Goal: Communication & Community: Answer question/provide support

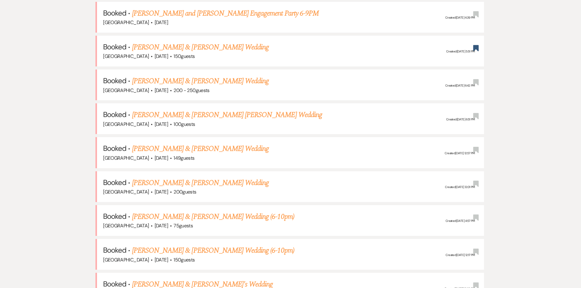
scroll to position [275, 0]
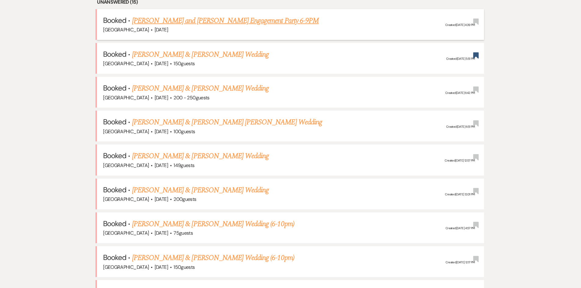
click at [159, 22] on link "[PERSON_NAME] and [PERSON_NAME] Engagement Party 6-9PM" at bounding box center [225, 20] width 187 height 11
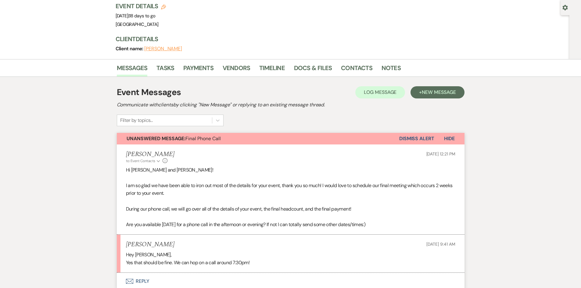
scroll to position [148, 0]
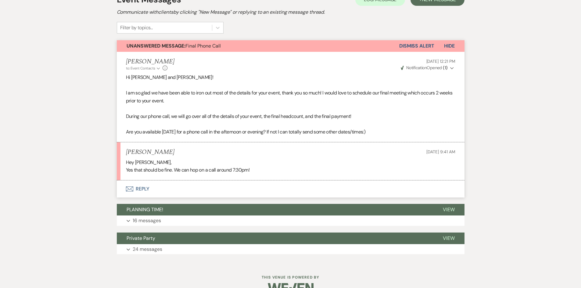
click at [145, 181] on button "Envelope Reply" at bounding box center [291, 189] width 348 height 17
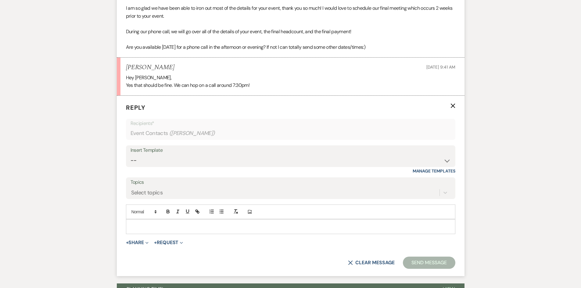
scroll to position [233, 0]
click at [159, 223] on p at bounding box center [291, 226] width 320 height 7
click at [419, 257] on button "Send Message" at bounding box center [429, 263] width 52 height 12
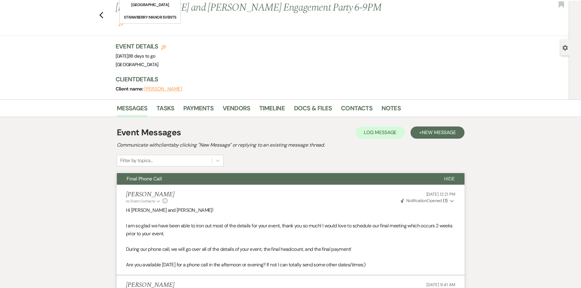
scroll to position [0, 0]
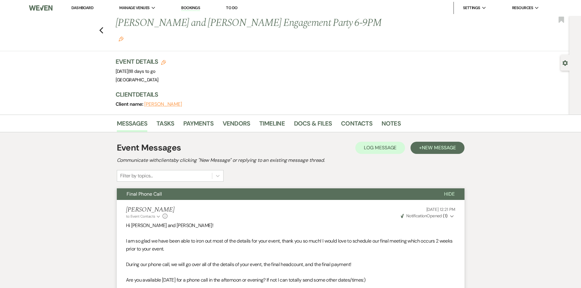
click at [88, 9] on link "Dashboard" at bounding box center [82, 7] width 22 height 5
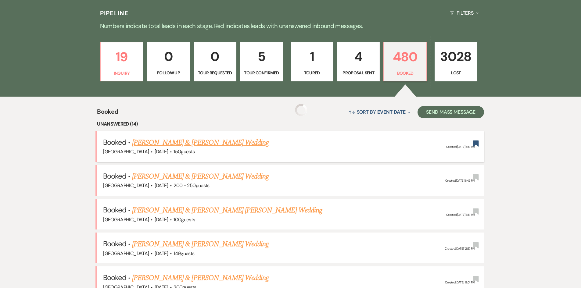
scroll to position [183, 0]
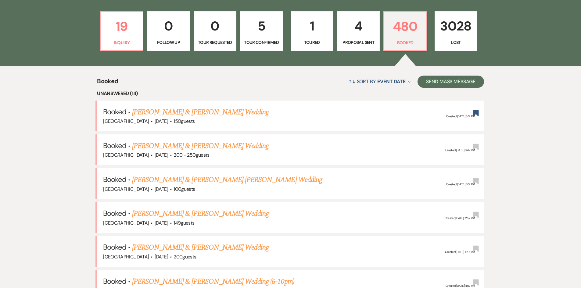
click at [217, 113] on link "[PERSON_NAME] & [PERSON_NAME] Wedding" at bounding box center [200, 112] width 137 height 11
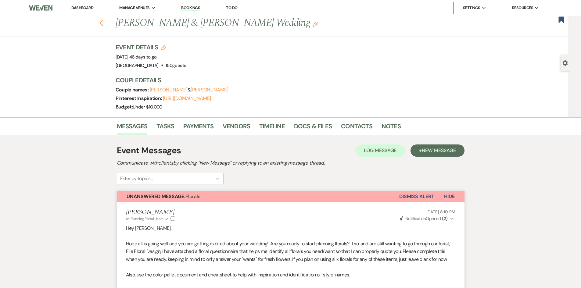
click at [102, 23] on icon "Previous" at bounding box center [101, 23] width 5 height 7
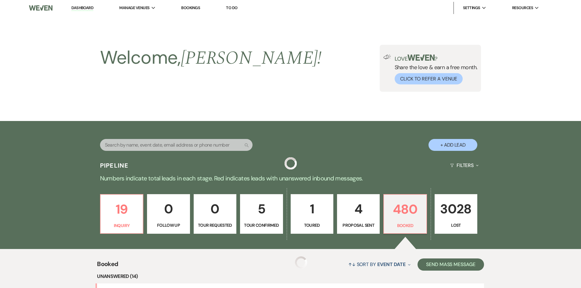
scroll to position [183, 0]
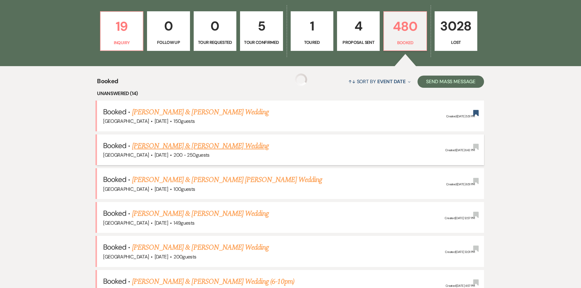
click at [181, 149] on link "[PERSON_NAME] & [PERSON_NAME] Wedding" at bounding box center [200, 146] width 137 height 11
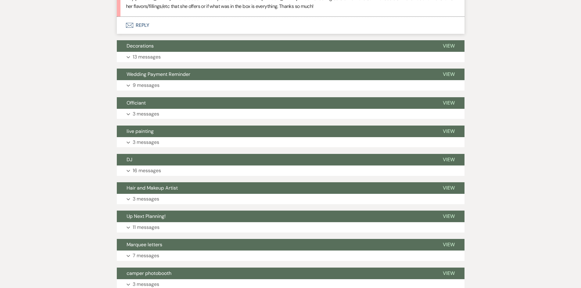
scroll to position [3113, 0]
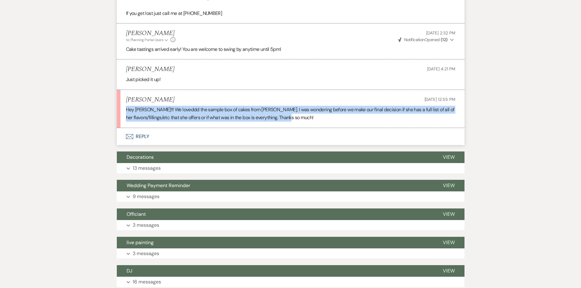
drag, startPoint x: 119, startPoint y: 92, endPoint x: 312, endPoint y: 106, distance: 193.6
click at [312, 106] on li "[PERSON_NAME] [DATE] 12:55 PM Hey [PERSON_NAME]!!! We loveddd the sample box of…" at bounding box center [291, 109] width 348 height 38
click at [319, 106] on li "[PERSON_NAME] [DATE] 12:55 PM Hey [PERSON_NAME]!!! We loveddd the sample box of…" at bounding box center [291, 109] width 348 height 38
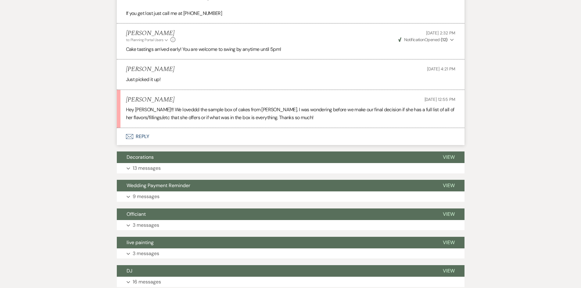
click at [154, 128] on button "Envelope Reply" at bounding box center [291, 136] width 348 height 17
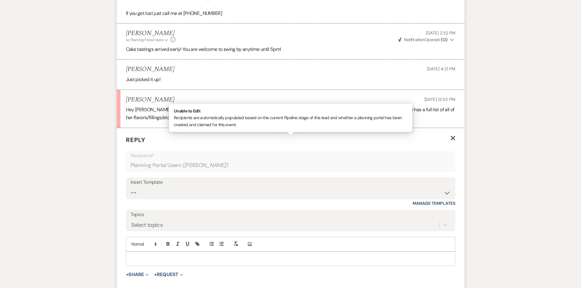
scroll to position [3171, 0]
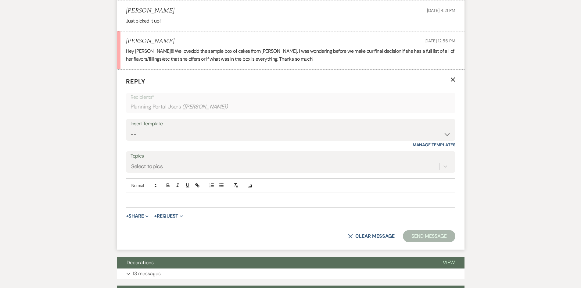
click at [144, 197] on p at bounding box center [291, 200] width 320 height 7
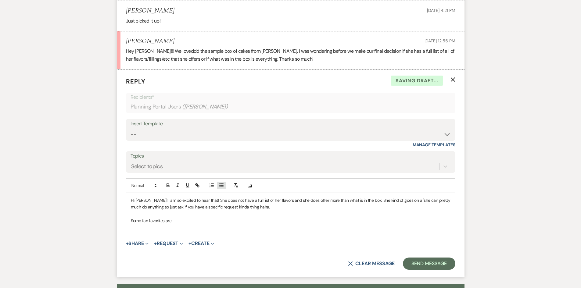
click at [220, 183] on icon "button" at bounding box center [221, 185] width 5 height 5
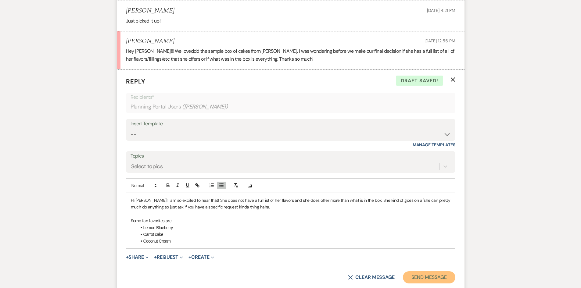
click at [428, 272] on button "Send Message" at bounding box center [429, 278] width 52 height 12
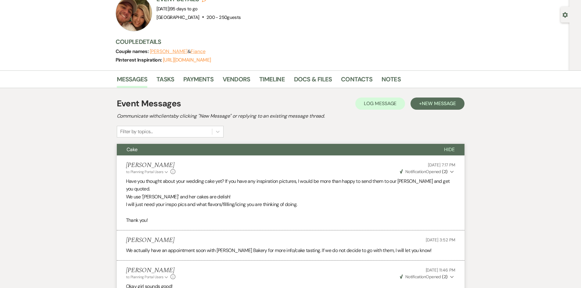
scroll to position [0, 0]
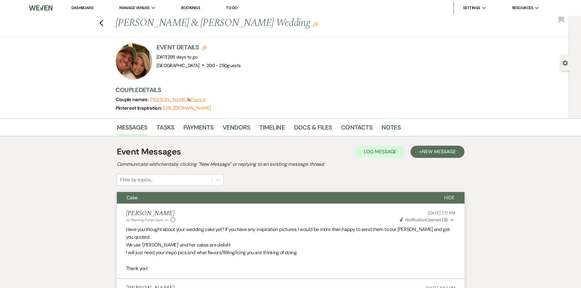
click at [81, 11] on li "Dashboard" at bounding box center [82, 8] width 28 height 12
click at [81, 9] on link "Dashboard" at bounding box center [82, 7] width 22 height 5
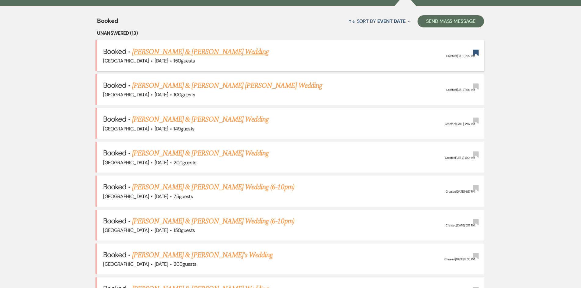
scroll to position [244, 0]
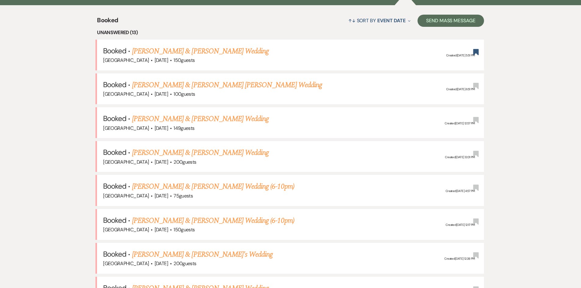
click at [171, 117] on link "[PERSON_NAME] & [PERSON_NAME] Wedding" at bounding box center [200, 118] width 137 height 11
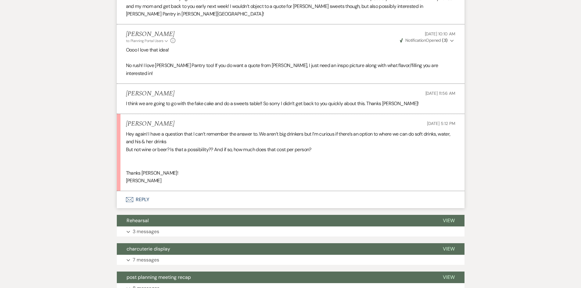
scroll to position [275, 0]
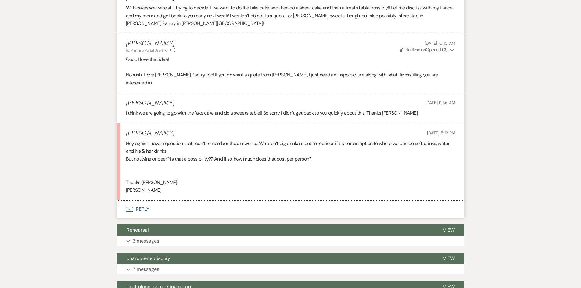
click at [145, 201] on button "Envelope Reply" at bounding box center [291, 209] width 348 height 17
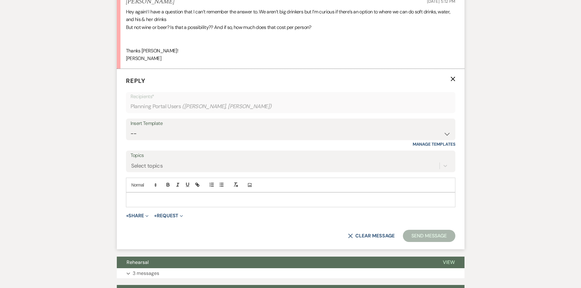
scroll to position [414, 0]
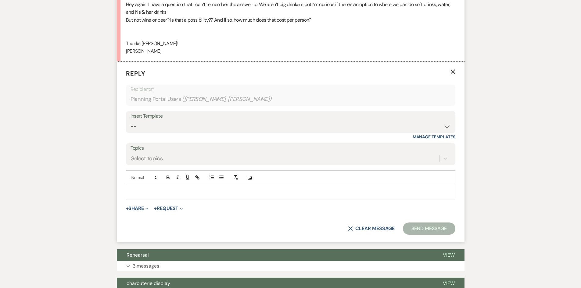
click at [149, 190] on div at bounding box center [290, 192] width 329 height 14
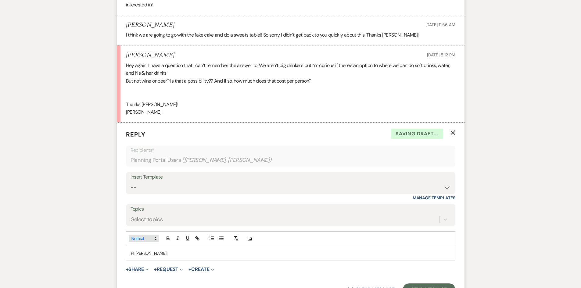
scroll to position [383, 0]
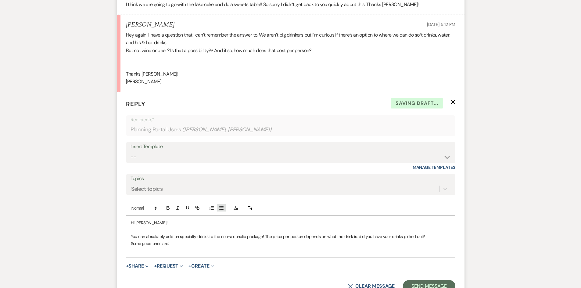
click at [222, 205] on icon "button" at bounding box center [221, 207] width 5 height 5
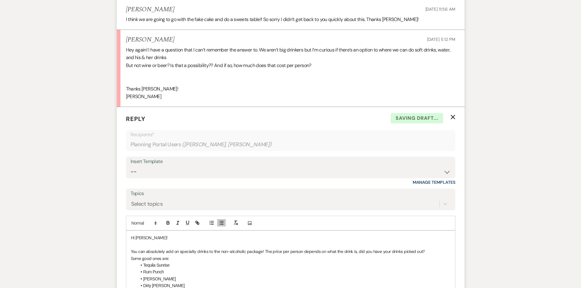
scroll to position [444, 0]
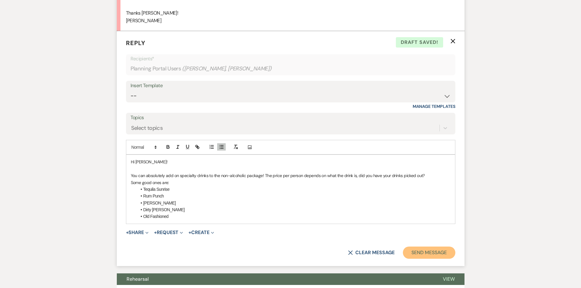
click at [422, 249] on button "Send Message" at bounding box center [429, 253] width 52 height 12
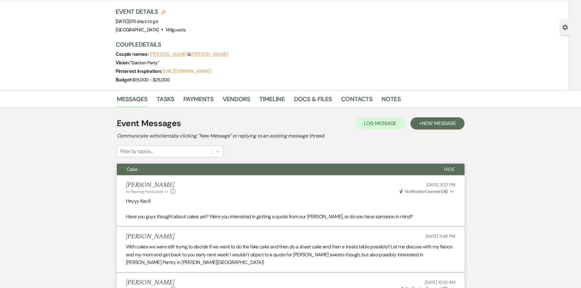
scroll to position [0, 0]
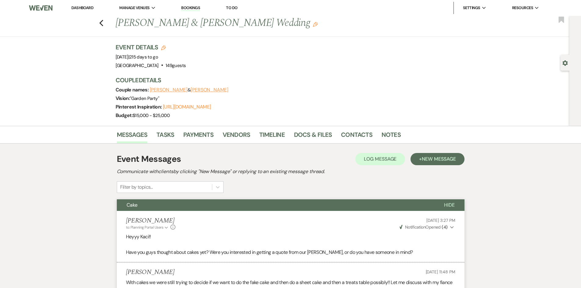
click at [86, 10] on link "Dashboard" at bounding box center [82, 7] width 22 height 5
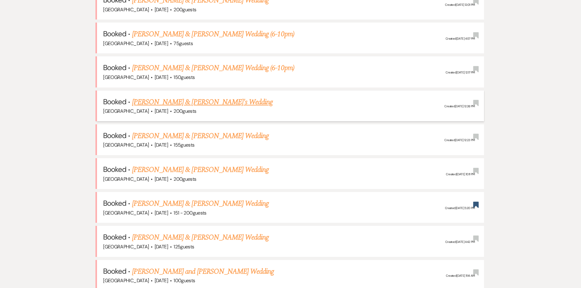
scroll to position [366, 0]
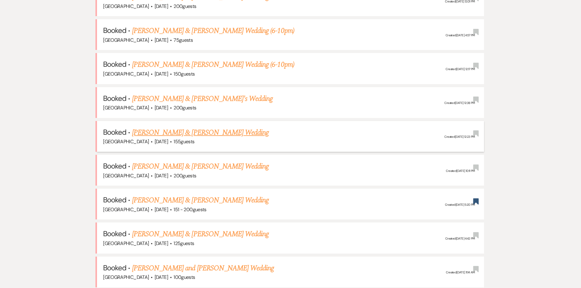
click at [223, 139] on div "[GEOGRAPHIC_DATA] · [DATE] · 155 guests" at bounding box center [290, 142] width 375 height 8
click at [222, 134] on link "[PERSON_NAME] & [PERSON_NAME] Wedding" at bounding box center [200, 132] width 137 height 11
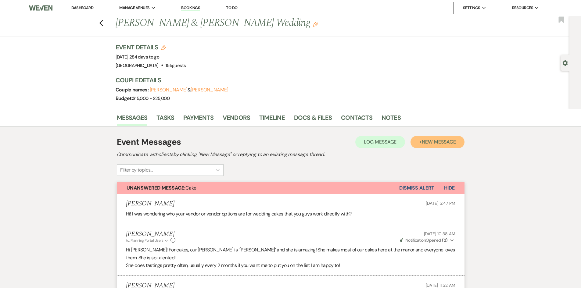
click at [453, 146] on button "+ New Message" at bounding box center [438, 142] width 54 height 12
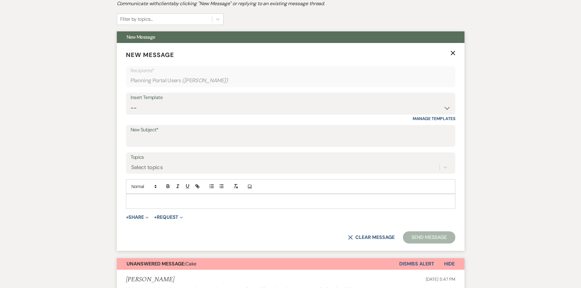
scroll to position [153, 0]
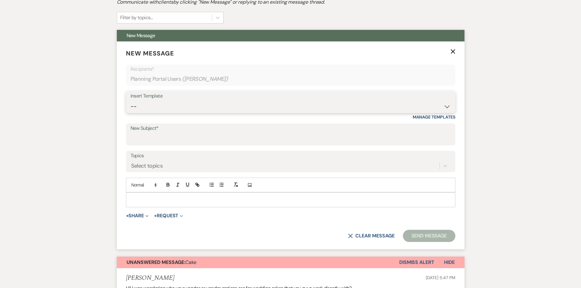
click at [165, 104] on select "-- Weven Planning Portal Introduction (Booked Events) Private Party Inquiry Res…" at bounding box center [291, 107] width 320 height 12
select select "1409"
click at [131, 101] on select "-- Weven Planning Portal Introduction (Booked Events) Private Party Inquiry Res…" at bounding box center [291, 107] width 320 height 12
type input "Rehearsal Dinner Inquiry"
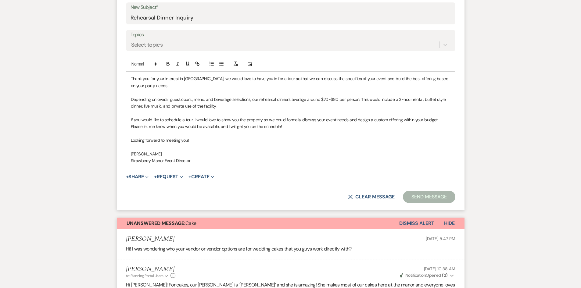
scroll to position [244, 0]
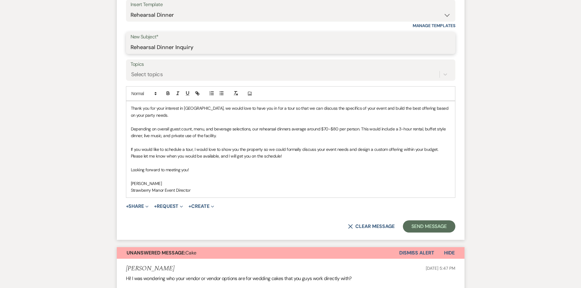
click at [158, 48] on input "Rehearsal Dinner Inquiry" at bounding box center [291, 47] width 320 height 12
click at [393, 27] on div "Insert Template -- Weven Planning Portal Introduction (Booked Events) Private P…" at bounding box center [290, 14] width 329 height 29
click at [276, 11] on select "-- Weven Planning Portal Introduction (Booked Events) Private Party Inquiry Res…" at bounding box center [291, 15] width 320 height 12
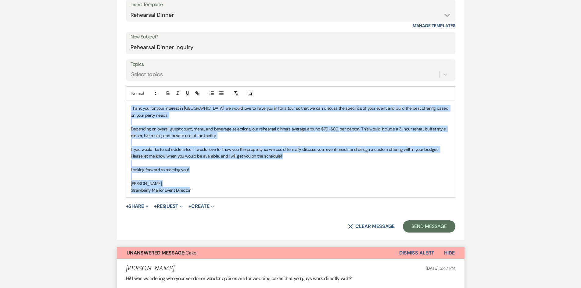
drag, startPoint x: 192, startPoint y: 189, endPoint x: 102, endPoint y: 110, distance: 119.8
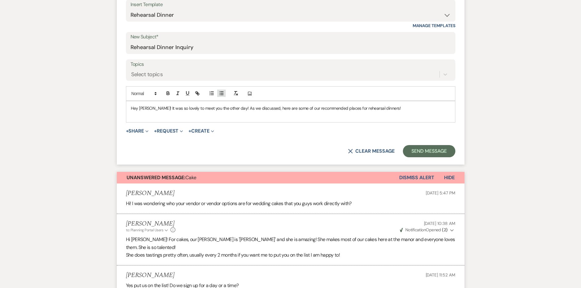
click at [221, 90] on div at bounding box center [217, 93] width 20 height 9
click at [221, 90] on button "button" at bounding box center [221, 93] width 9 height 7
click at [295, 113] on li "[PERSON_NAME] La (they have a building specifically for private parties so it i…" at bounding box center [294, 115] width 314 height 7
click at [371, 111] on p "Hey [PERSON_NAME]! It was so lovely to meet you the other day! As we discussed,…" at bounding box center [291, 108] width 320 height 7
click at [372, 116] on li "[PERSON_NAME] La (they have a building specifically for private parties so it i…" at bounding box center [294, 115] width 314 height 7
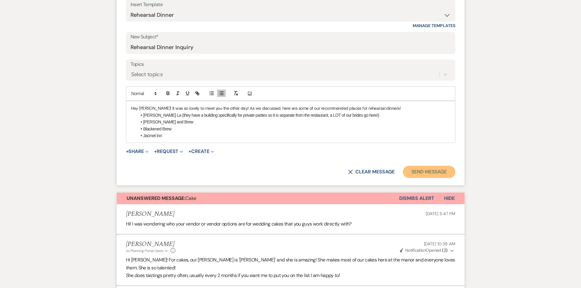
click at [433, 173] on button "Send Message" at bounding box center [429, 172] width 52 height 12
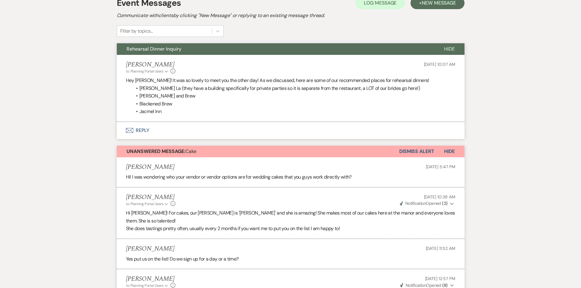
click at [138, 128] on button "Envelope Reply" at bounding box center [291, 130] width 348 height 17
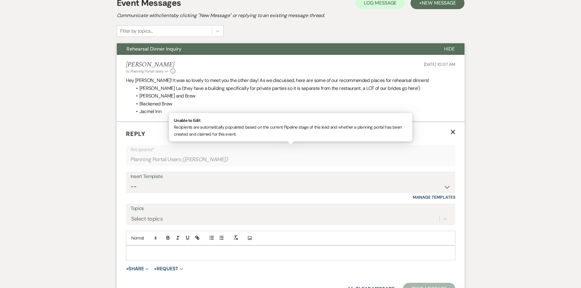
scroll to position [207, 0]
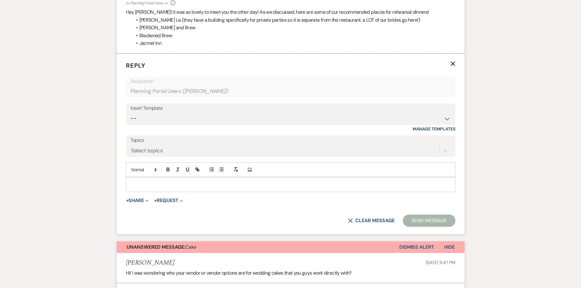
click at [153, 183] on p at bounding box center [291, 184] width 320 height 7
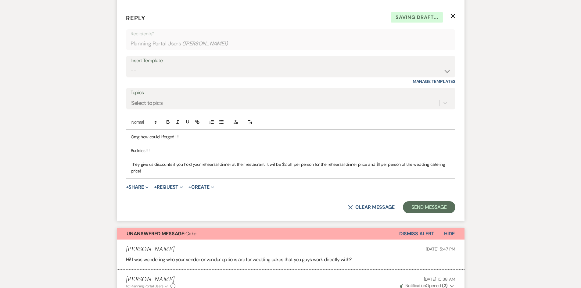
scroll to position [299, 0]
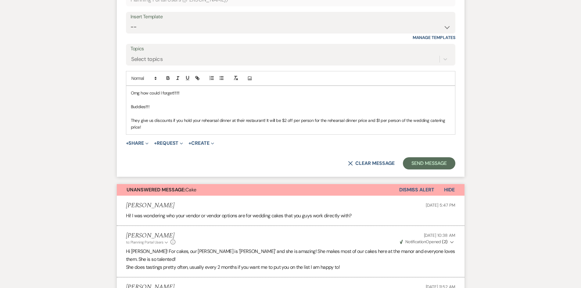
click at [437, 161] on button "Send Message" at bounding box center [429, 163] width 52 height 12
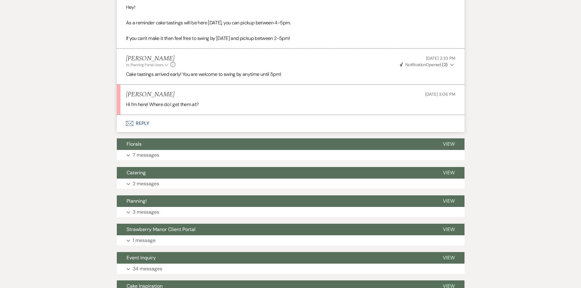
scroll to position [656, 0]
click at [152, 129] on button "Envelope Reply" at bounding box center [291, 123] width 348 height 17
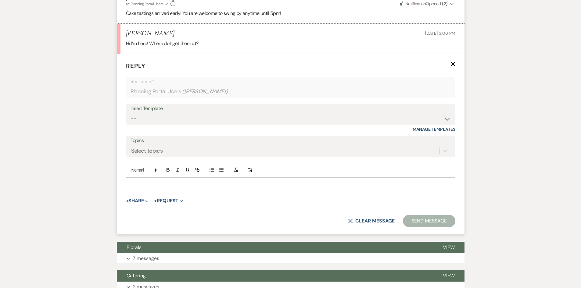
scroll to position [717, 0]
click at [159, 192] on div at bounding box center [290, 185] width 329 height 14
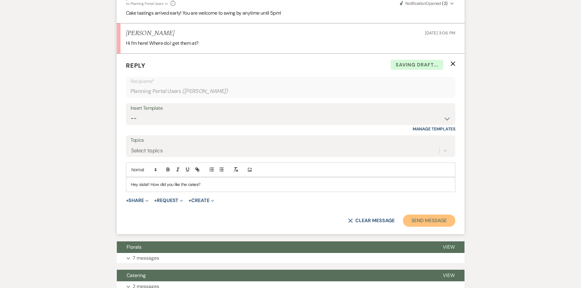
click at [431, 222] on button "Send Message" at bounding box center [429, 221] width 52 height 12
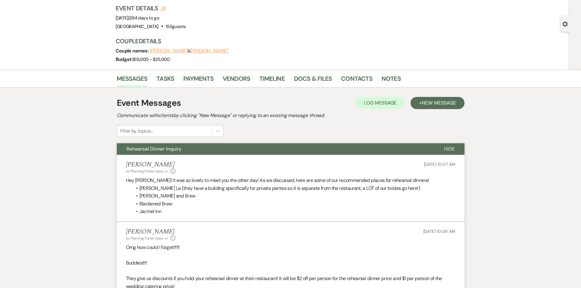
scroll to position [0, 0]
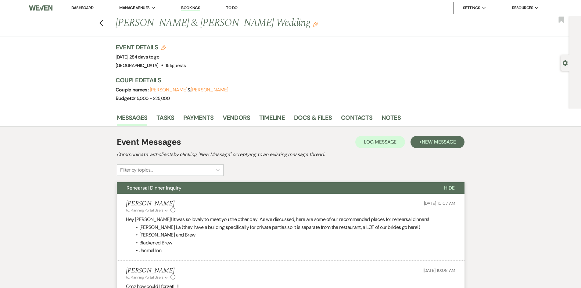
click at [86, 9] on link "Dashboard" at bounding box center [82, 7] width 22 height 5
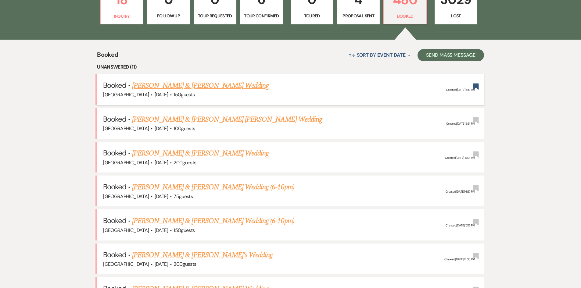
scroll to position [214, 0]
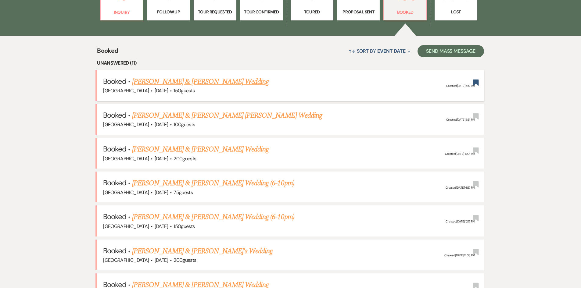
click at [181, 76] on link "[PERSON_NAME] & [PERSON_NAME] Wedding" at bounding box center [200, 81] width 137 height 11
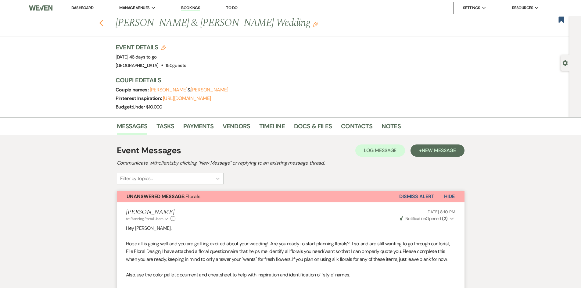
click at [104, 20] on icon "Previous" at bounding box center [101, 23] width 5 height 7
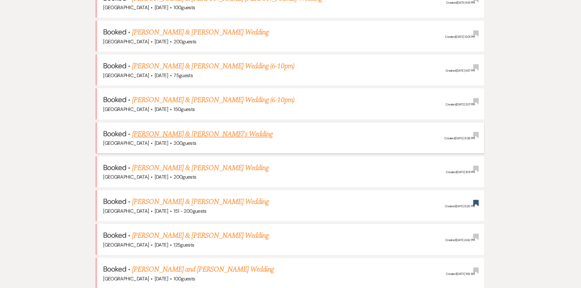
scroll to position [366, 0]
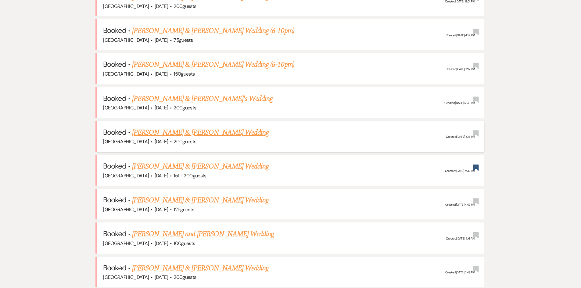
click at [170, 134] on link "[PERSON_NAME] & [PERSON_NAME] Wedding" at bounding box center [200, 132] width 137 height 11
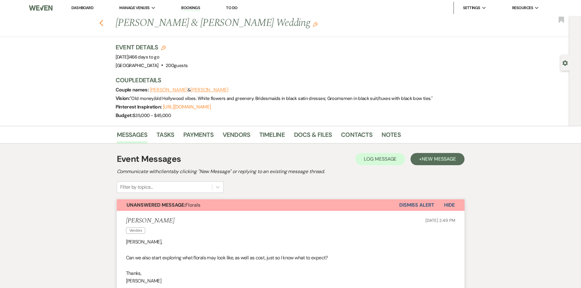
click at [104, 23] on icon "Previous" at bounding box center [101, 23] width 5 height 7
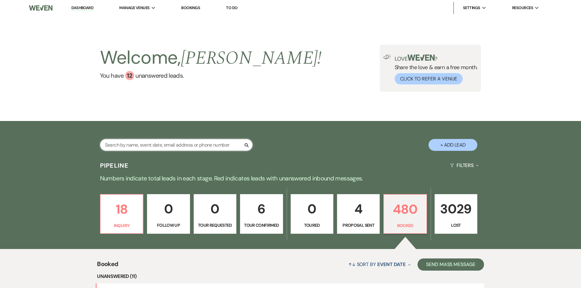
click at [164, 146] on input "text" at bounding box center [176, 145] width 153 height 12
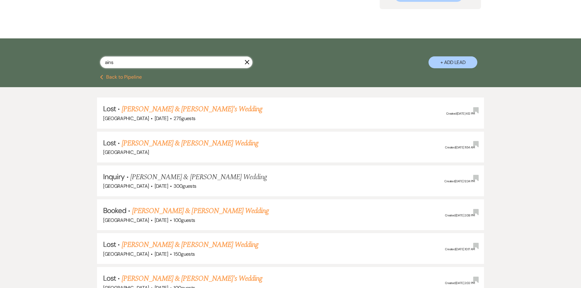
scroll to position [92, 0]
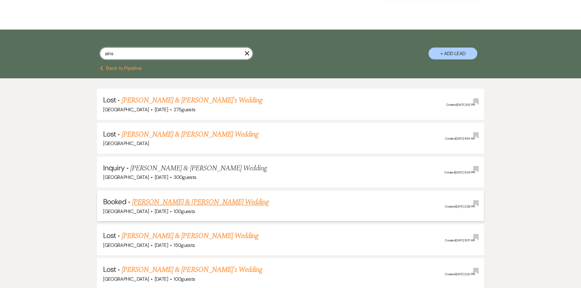
type input "ains"
click at [171, 201] on link "[PERSON_NAME] & [PERSON_NAME] Wedding" at bounding box center [200, 202] width 137 height 11
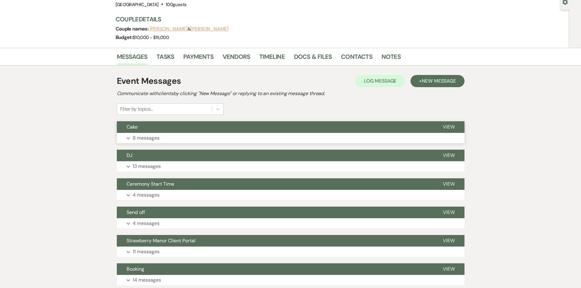
click at [169, 131] on button "Cake" at bounding box center [275, 127] width 316 height 12
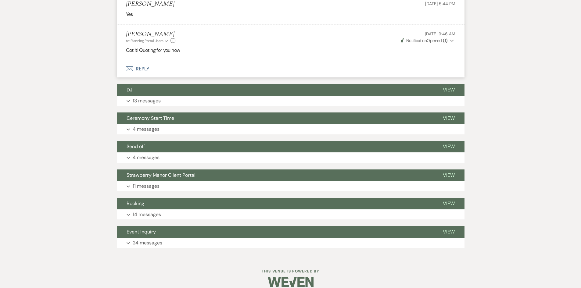
click at [149, 65] on button "Envelope Reply" at bounding box center [291, 68] width 348 height 17
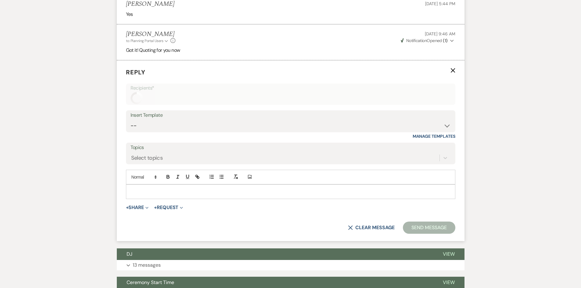
scroll to position [686, 0]
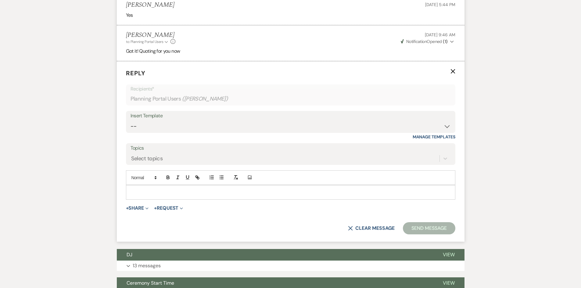
click at [149, 189] on p at bounding box center [291, 192] width 320 height 7
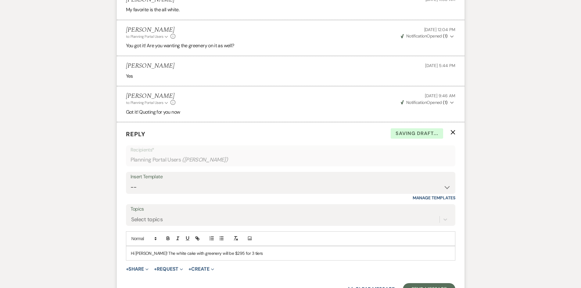
drag, startPoint x: 147, startPoint y: 183, endPoint x: 101, endPoint y: 155, distance: 53.9
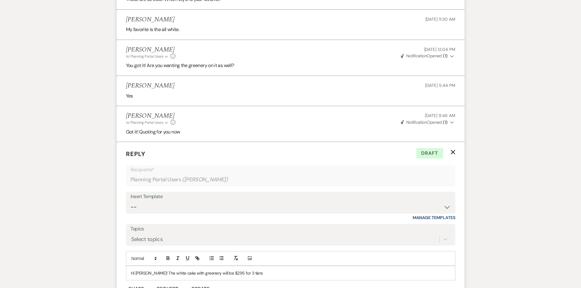
scroll to position [747, 0]
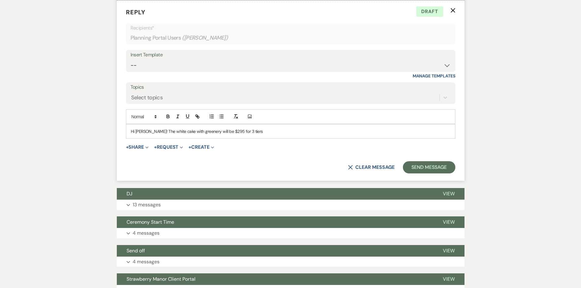
click at [271, 128] on p "Hi [PERSON_NAME]! The white cake with greenery will be $295 for 3 tiers" at bounding box center [291, 131] width 320 height 7
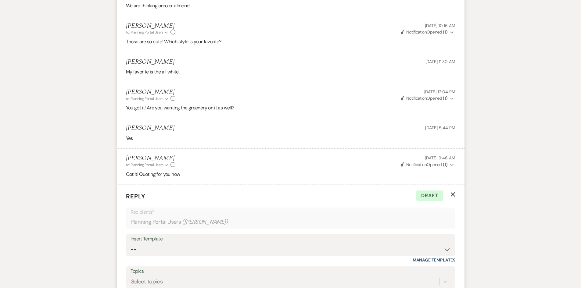
scroll to position [656, 0]
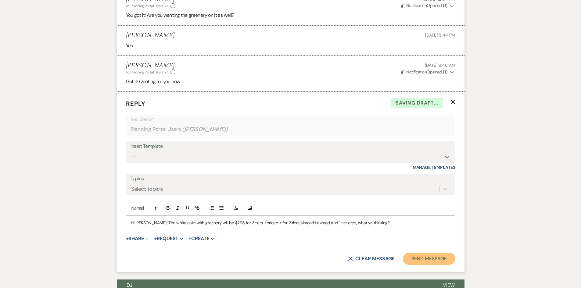
click at [428, 253] on button "Send Message" at bounding box center [429, 259] width 52 height 12
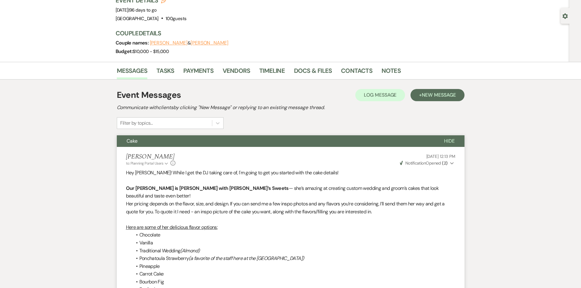
scroll to position [0, 0]
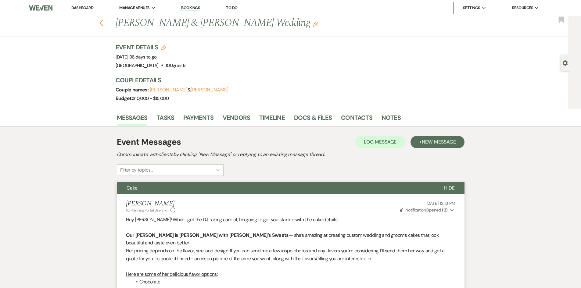
click at [102, 18] on button "Previous" at bounding box center [101, 22] width 5 height 9
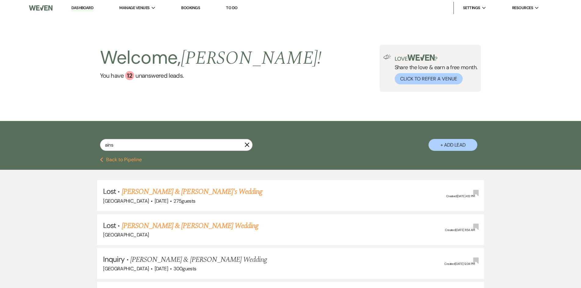
click at [84, 8] on link "Dashboard" at bounding box center [82, 8] width 22 height 6
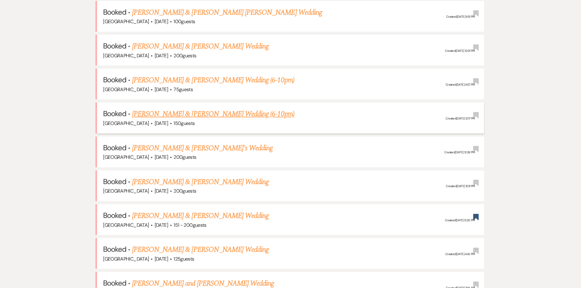
scroll to position [336, 0]
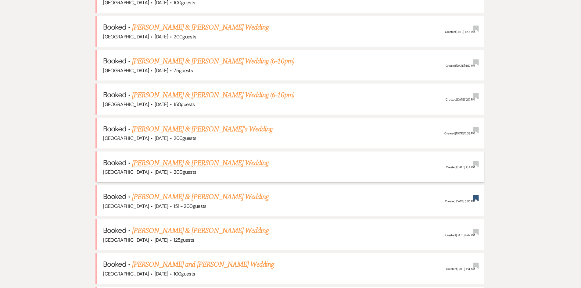
click at [201, 166] on link "[PERSON_NAME] & [PERSON_NAME] Wedding" at bounding box center [200, 163] width 137 height 11
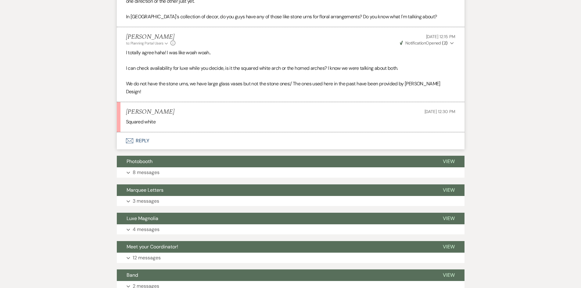
click at [143, 132] on button "Envelope Reply" at bounding box center [291, 140] width 348 height 17
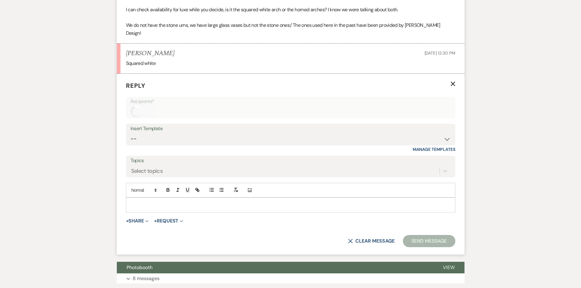
scroll to position [1200, 0]
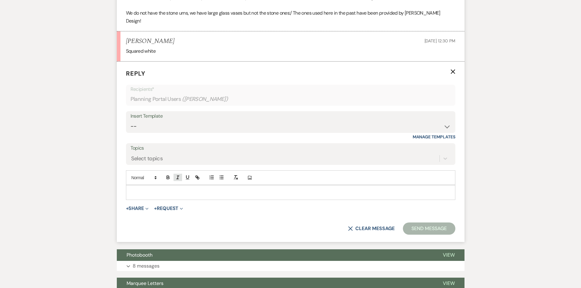
drag, startPoint x: 163, startPoint y: 182, endPoint x: 174, endPoint y: 168, distance: 17.6
click at [164, 189] on p at bounding box center [291, 192] width 320 height 7
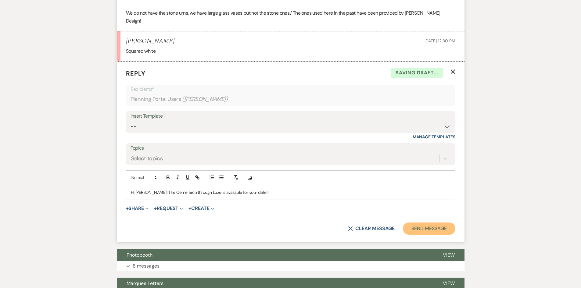
click at [421, 223] on button "Send Message" at bounding box center [429, 229] width 52 height 12
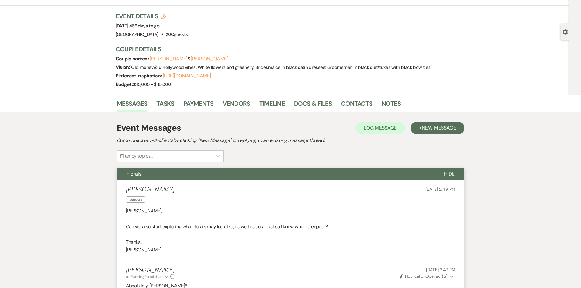
scroll to position [0, 0]
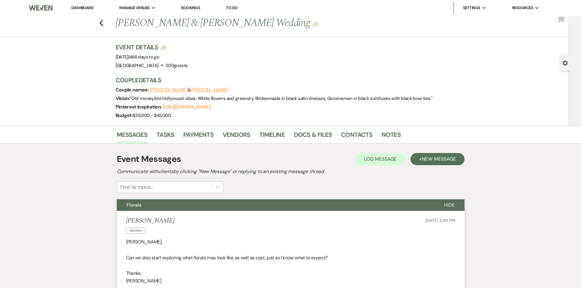
click at [106, 23] on div "Previous [PERSON_NAME] & [PERSON_NAME] Wedding Edit Bookmark" at bounding box center [283, 26] width 573 height 21
click at [104, 24] on icon "Previous" at bounding box center [101, 23] width 5 height 7
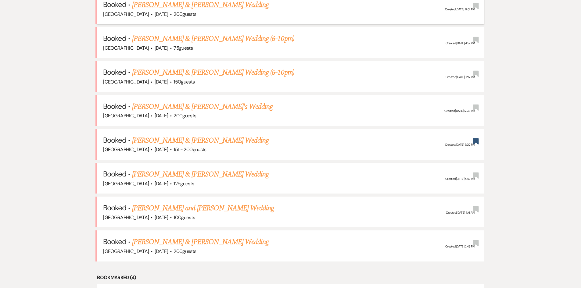
scroll to position [427, 0]
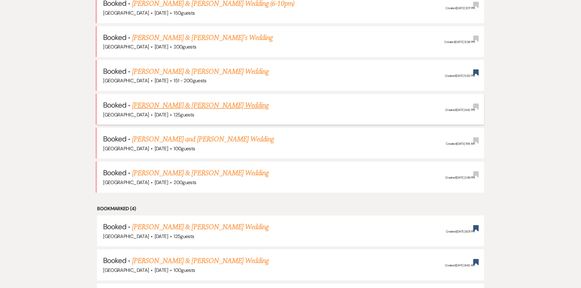
click at [178, 108] on link "[PERSON_NAME] & [PERSON_NAME] Wedding" at bounding box center [200, 105] width 137 height 11
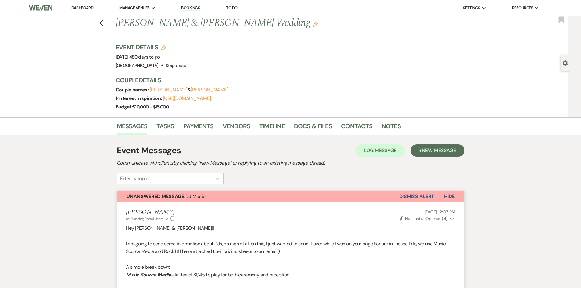
click at [85, 6] on link "Dashboard" at bounding box center [82, 7] width 22 height 5
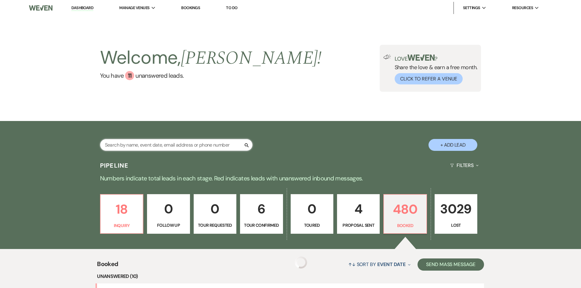
click at [139, 144] on input "text" at bounding box center [176, 145] width 153 height 12
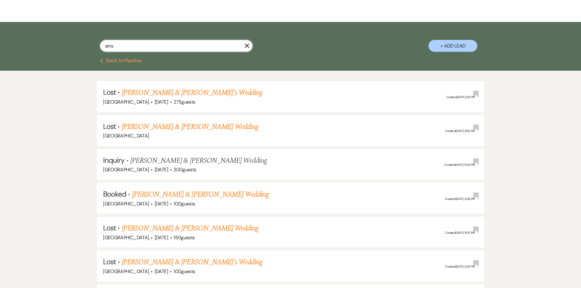
scroll to position [122, 0]
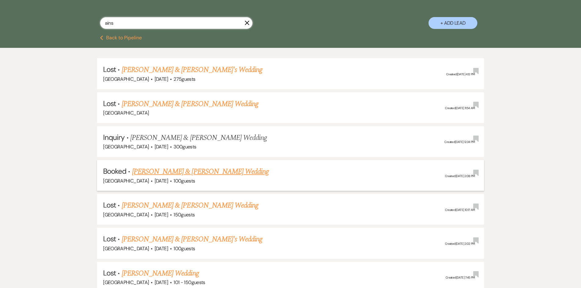
type input "ains"
click at [175, 169] on link "[PERSON_NAME] & [PERSON_NAME] Wedding" at bounding box center [200, 171] width 137 height 11
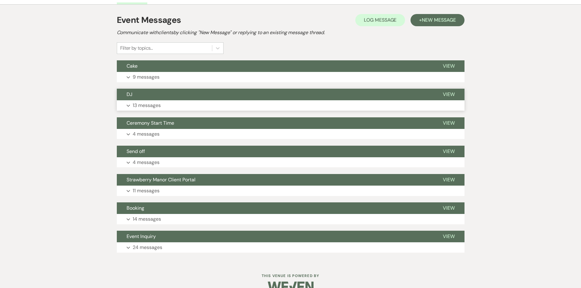
click at [131, 102] on button "Expand 13 messages" at bounding box center [291, 105] width 348 height 10
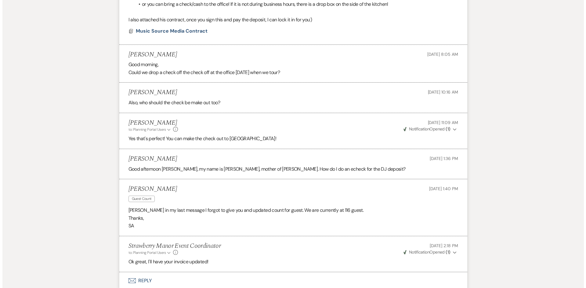
scroll to position [489, 0]
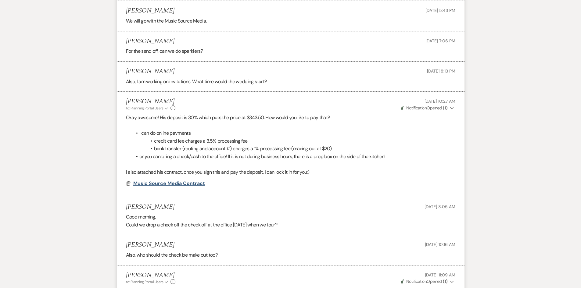
click at [178, 183] on span "Music Source Media Contract" at bounding box center [169, 183] width 72 height 6
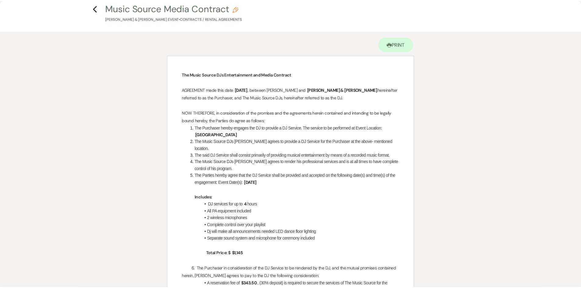
scroll to position [0, 0]
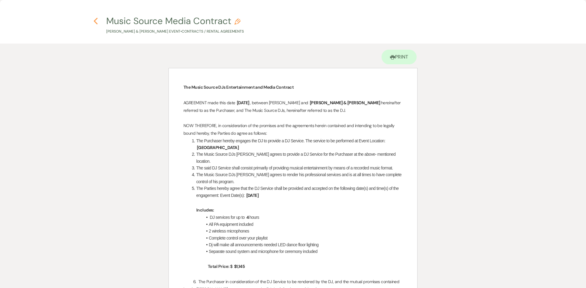
click at [95, 19] on use "button" at bounding box center [96, 21] width 4 height 7
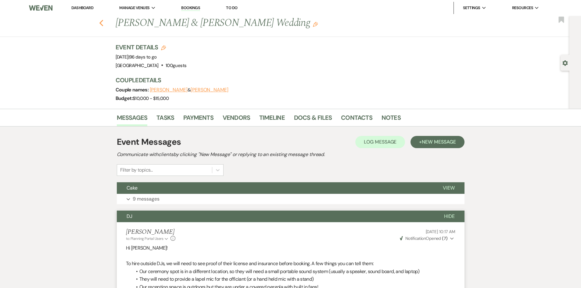
click at [102, 20] on icon "Previous" at bounding box center [101, 23] width 5 height 7
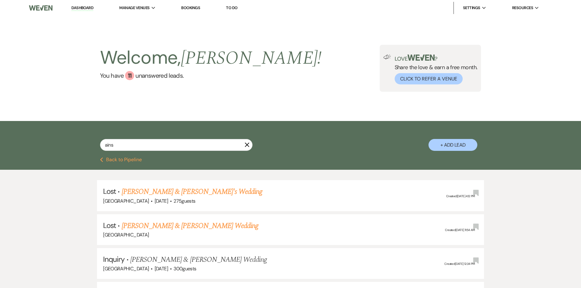
click at [87, 11] on li "Dashboard" at bounding box center [82, 8] width 28 height 12
click at [86, 5] on link "Dashboard" at bounding box center [82, 8] width 22 height 6
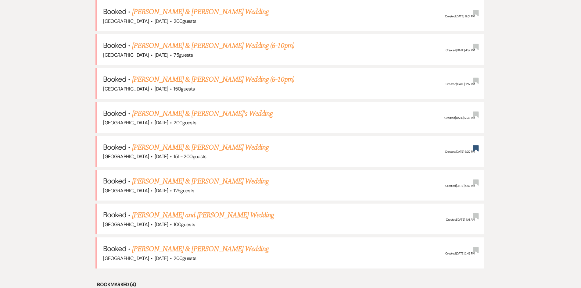
scroll to position [366, 0]
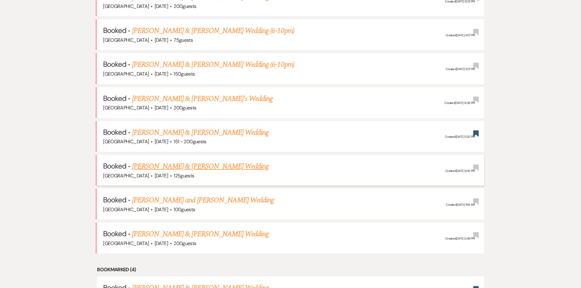
click at [188, 168] on link "[PERSON_NAME] & [PERSON_NAME] Wedding" at bounding box center [200, 166] width 137 height 11
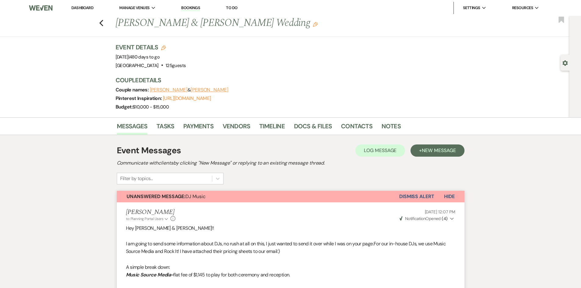
click at [87, 10] on link "Dashboard" at bounding box center [82, 7] width 22 height 5
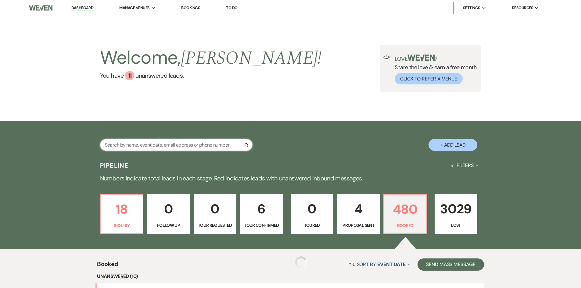
click at [167, 149] on input "text" at bounding box center [176, 145] width 153 height 12
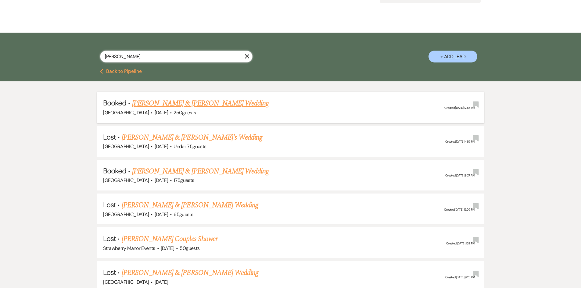
scroll to position [92, 0]
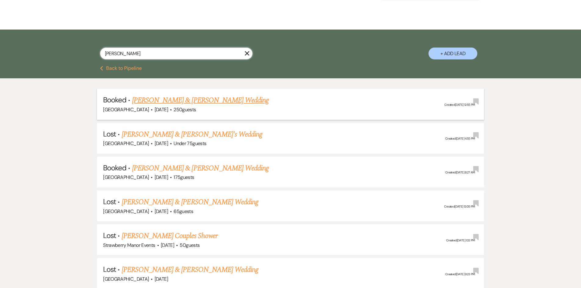
type input "[PERSON_NAME]"
click at [181, 97] on link "[PERSON_NAME] & [PERSON_NAME] Wedding" at bounding box center [200, 100] width 137 height 11
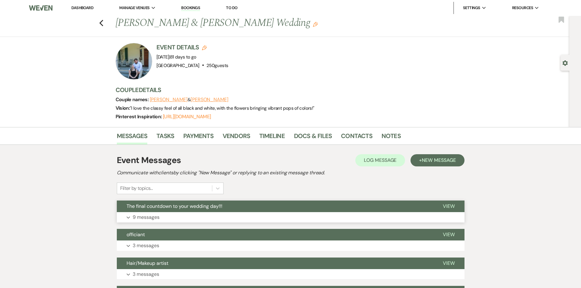
click at [144, 221] on p "9 messages" at bounding box center [146, 218] width 27 height 8
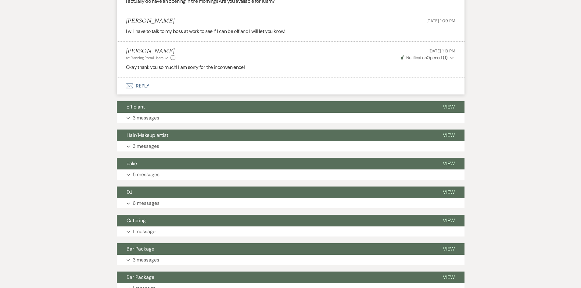
scroll to position [855, 0]
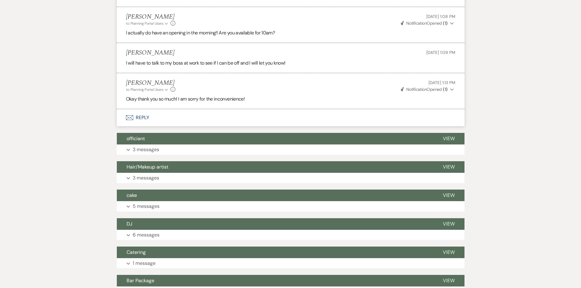
click at [154, 112] on button "Envelope Reply" at bounding box center [291, 117] width 348 height 17
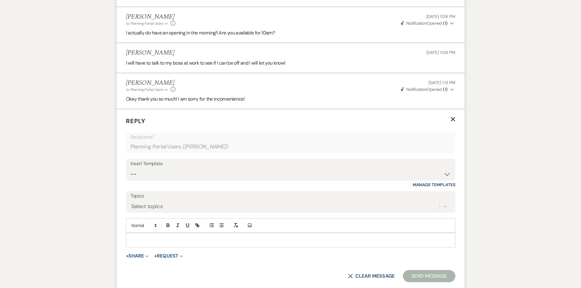
scroll to position [910, 0]
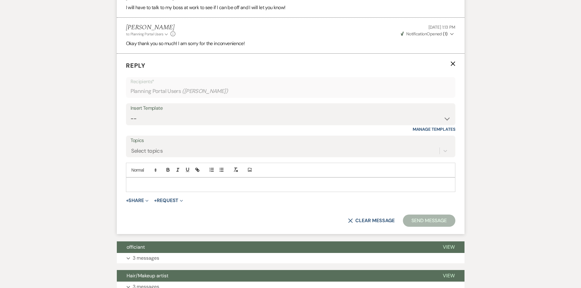
click at [168, 188] on p at bounding box center [291, 185] width 320 height 7
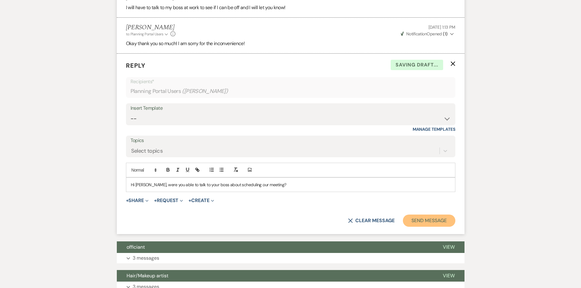
click at [417, 222] on button "Send Message" at bounding box center [429, 221] width 52 height 12
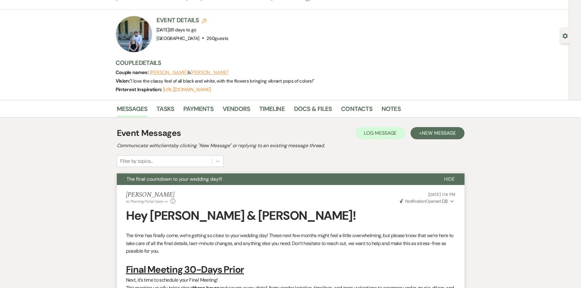
scroll to position [0, 0]
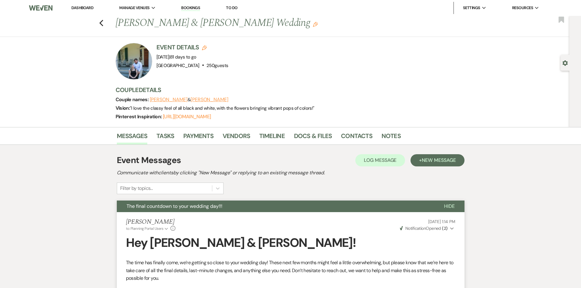
drag, startPoint x: 78, startPoint y: 5, endPoint x: 86, endPoint y: 0, distance: 9.6
click at [78, 5] on link "Dashboard" at bounding box center [82, 7] width 22 height 5
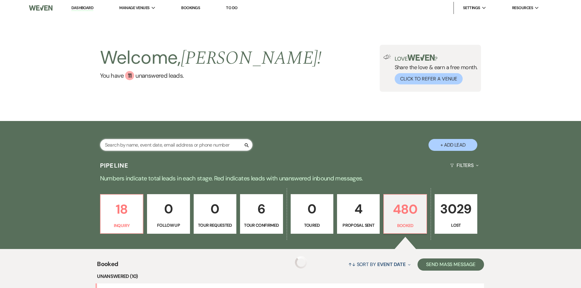
click at [149, 141] on input "text" at bounding box center [176, 145] width 153 height 12
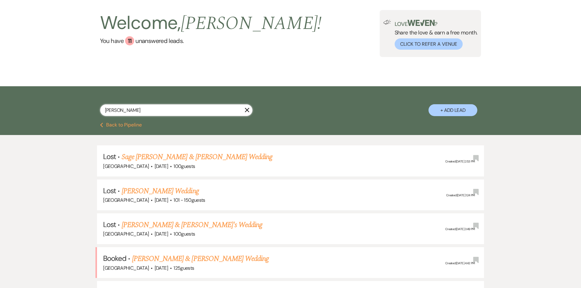
scroll to position [153, 0]
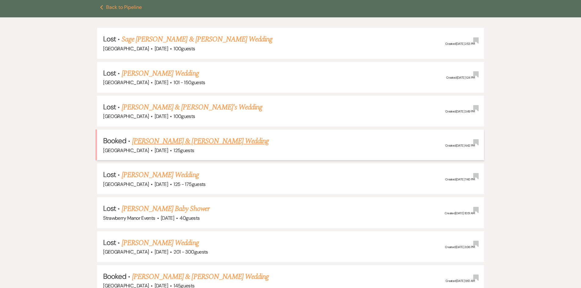
type input "[PERSON_NAME]"
click at [169, 142] on link "[PERSON_NAME] & [PERSON_NAME] Wedding" at bounding box center [200, 141] width 137 height 11
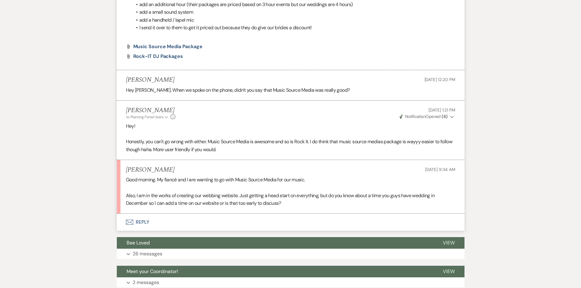
scroll to position [366, 0]
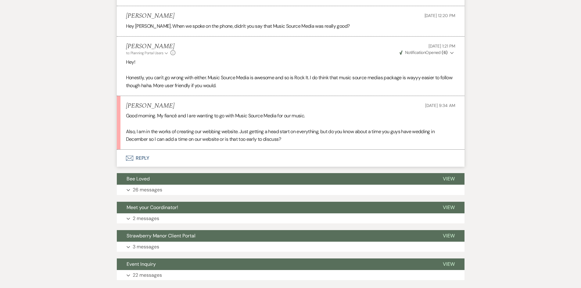
click at [140, 154] on button "Envelope Reply" at bounding box center [291, 158] width 348 height 17
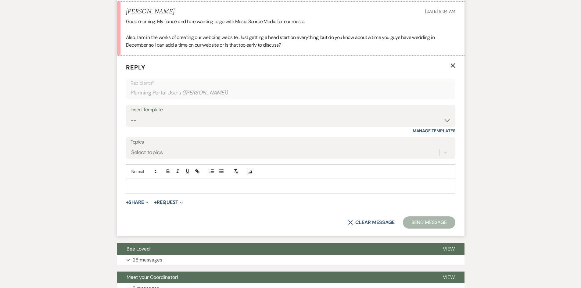
scroll to position [462, 0]
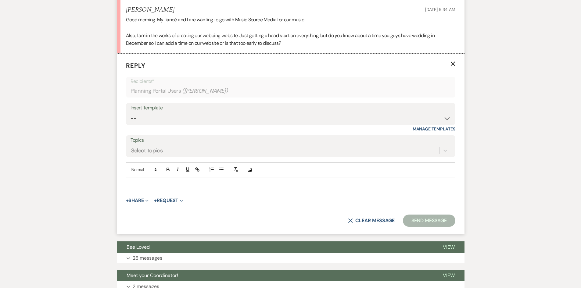
click at [163, 184] on p at bounding box center [291, 184] width 320 height 7
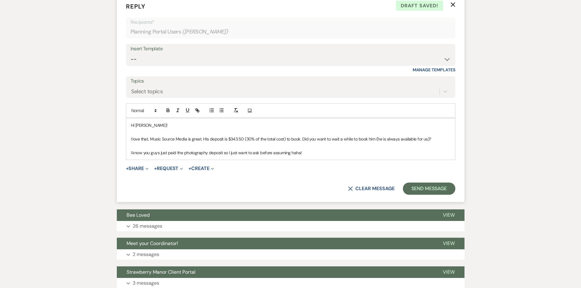
scroll to position [523, 0]
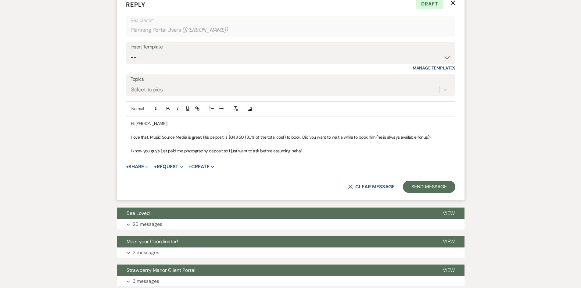
click at [427, 137] on p "I love that, Music Source Media is great. His deposit is $343.50 (30% of the to…" at bounding box center [291, 137] width 320 height 7
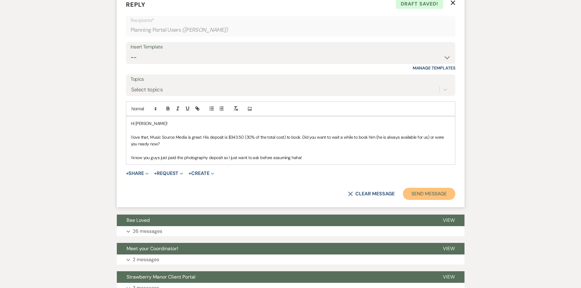
click at [415, 193] on button "Send Message" at bounding box center [429, 194] width 52 height 12
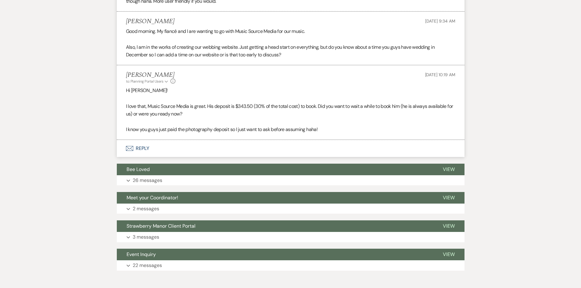
scroll to position [421, 0]
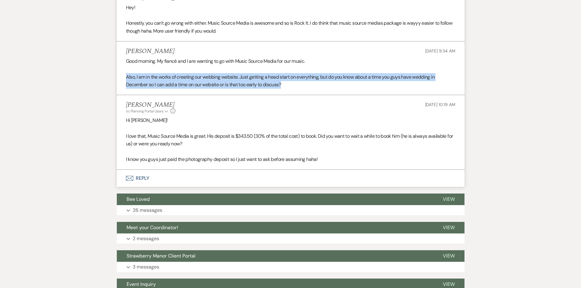
drag, startPoint x: 120, startPoint y: 74, endPoint x: 290, endPoint y: 85, distance: 171.2
click at [290, 85] on li "[PERSON_NAME] [DATE] 9:34 AM Good morning. My fiancé and I are wanting to go wi…" at bounding box center [291, 68] width 348 height 54
copy p "Also, I am in the works of creating our webbing website. Just getting a head st…"
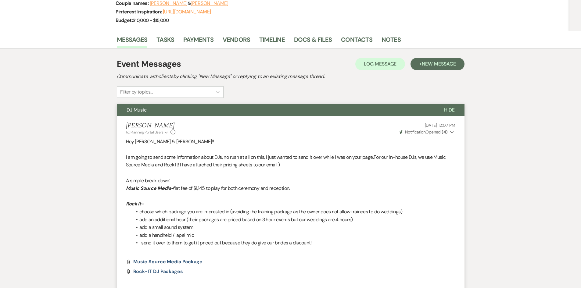
scroll to position [116, 0]
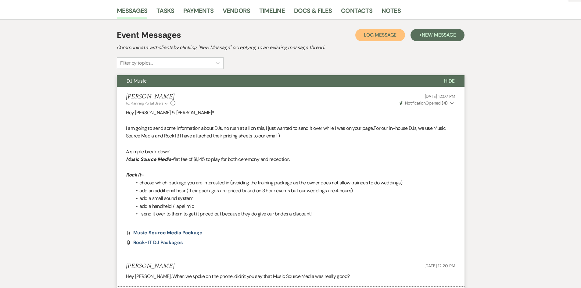
click at [376, 29] on button "Log Log Message" at bounding box center [380, 35] width 50 height 12
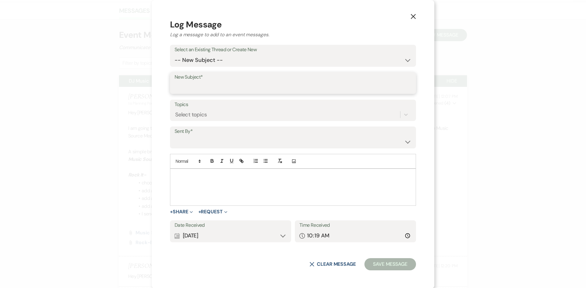
click at [239, 89] on input "New Subject*" at bounding box center [293, 87] width 237 height 12
type input "Ceremony Start Time"
click at [208, 185] on div at bounding box center [292, 187] width 245 height 37
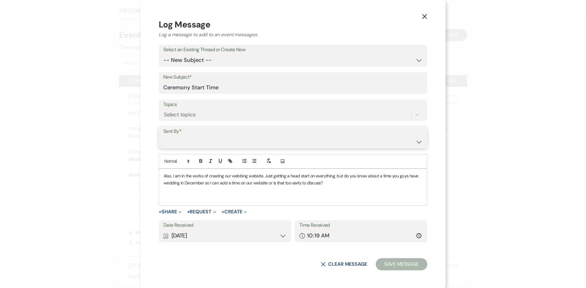
click at [219, 143] on select "[PERSON_NAME] ([PERSON_NAME][EMAIL_ADDRESS][DOMAIN_NAME]) [PERSON_NAME] ([PERSO…" at bounding box center [292, 142] width 259 height 12
select select "contact-332578"
click at [163, 136] on select "[PERSON_NAME] ([PERSON_NAME][EMAIL_ADDRESS][DOMAIN_NAME]) [PERSON_NAME] ([PERSO…" at bounding box center [292, 142] width 259 height 12
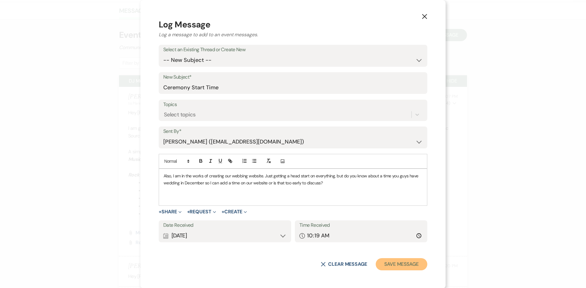
click at [416, 263] on button "Save Message" at bounding box center [402, 264] width 52 height 12
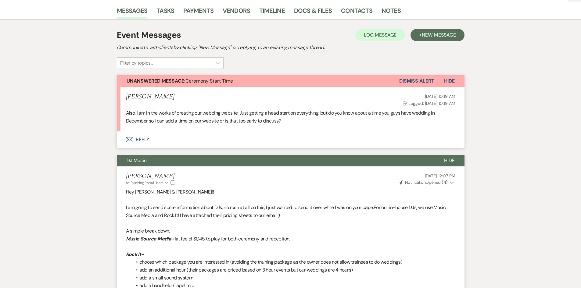
click at [148, 138] on button "Envelope Reply" at bounding box center [291, 139] width 348 height 17
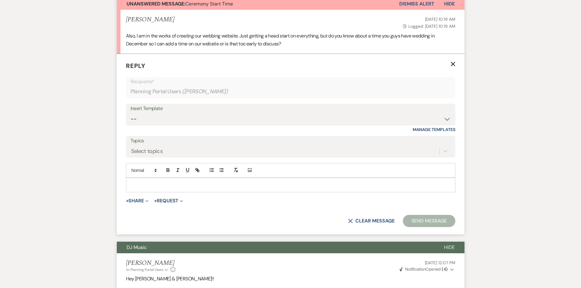
scroll to position [193, 0]
click at [163, 178] on div at bounding box center [290, 185] width 329 height 14
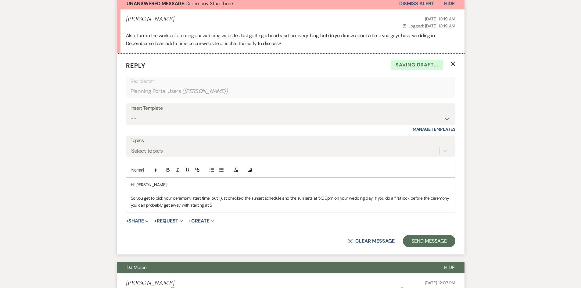
click at [305, 201] on p "So you get to pick your ceremony start time, but I just checked the sunset sche…" at bounding box center [291, 202] width 320 height 14
click at [271, 204] on p "So you get to pick your ceremony start time, but I just checked the sunset sche…" at bounding box center [291, 202] width 320 height 14
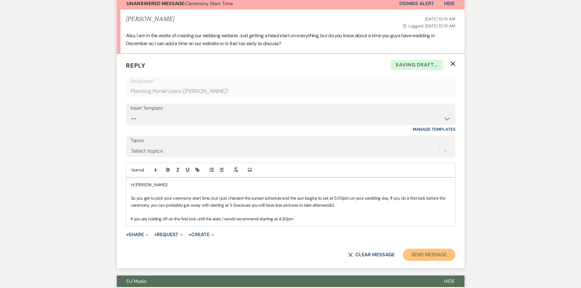
click at [432, 252] on button "Send Message" at bounding box center [429, 255] width 52 height 12
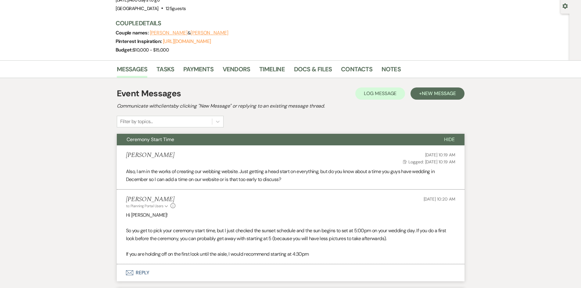
scroll to position [0, 0]
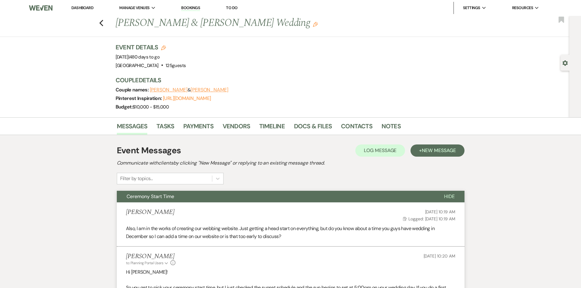
click at [79, 4] on li "Dashboard" at bounding box center [82, 8] width 28 height 12
click at [79, 6] on link "Dashboard" at bounding box center [82, 7] width 22 height 5
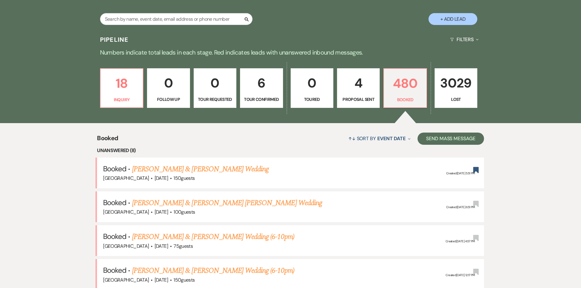
scroll to position [61, 0]
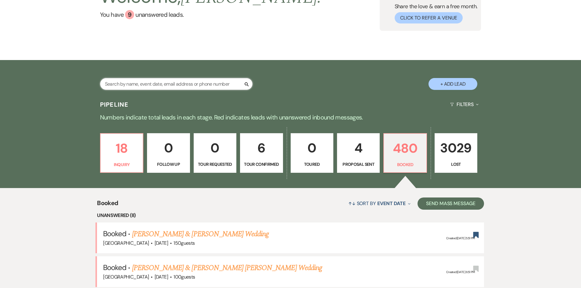
click at [145, 83] on input "text" at bounding box center [176, 84] width 153 height 12
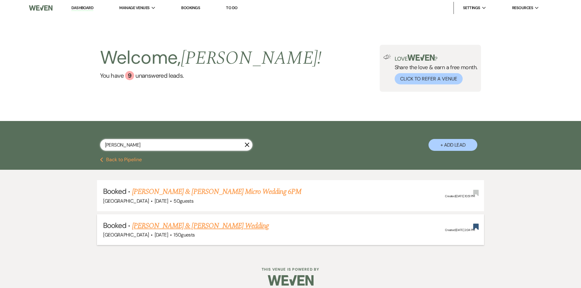
type input "[PERSON_NAME]"
click at [222, 228] on link "[PERSON_NAME] & [PERSON_NAME] Wedding" at bounding box center [200, 226] width 137 height 11
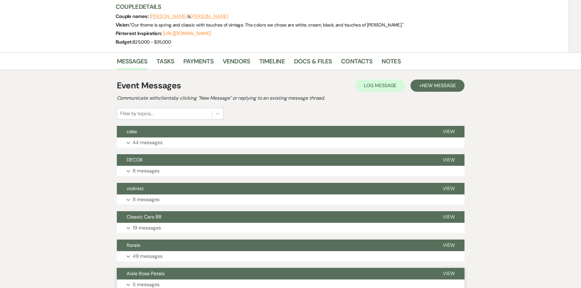
scroll to position [61, 0]
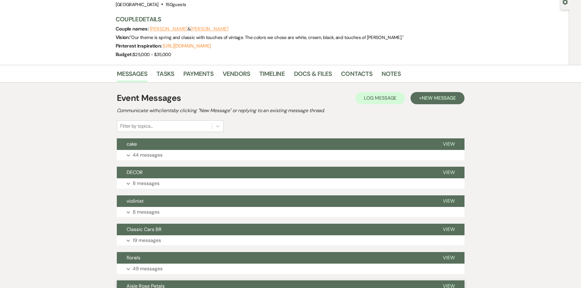
click at [163, 158] on button "Expand 44 messages" at bounding box center [291, 155] width 348 height 10
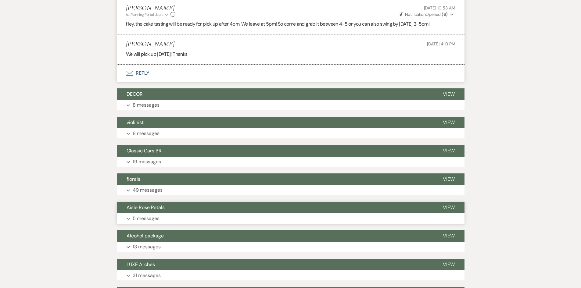
scroll to position [3175, 0]
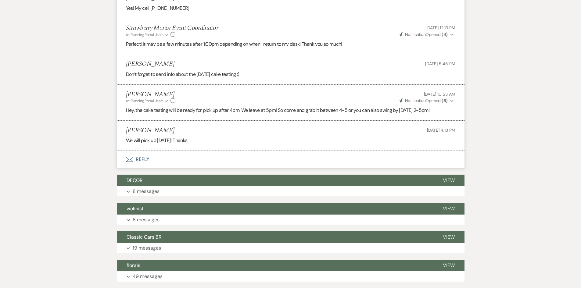
click at [141, 159] on button "Envelope Reply" at bounding box center [291, 159] width 348 height 17
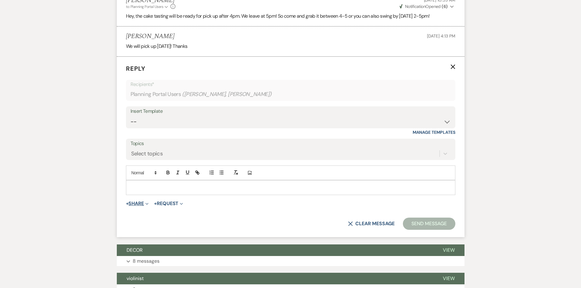
scroll to position [3272, 0]
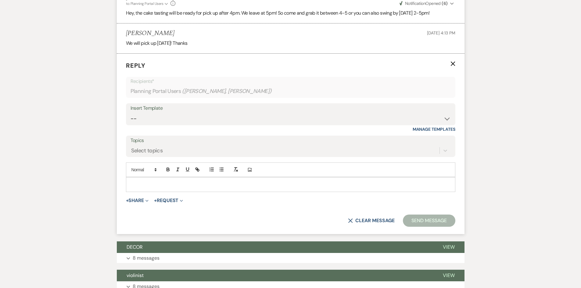
click at [150, 181] on div at bounding box center [290, 185] width 329 height 14
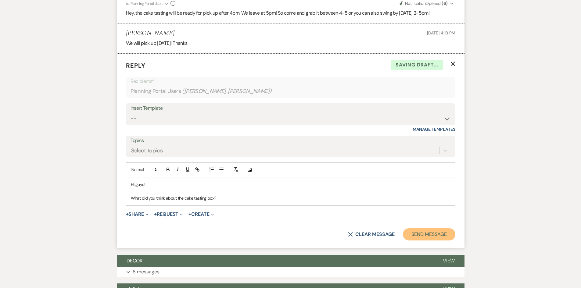
click at [414, 230] on button "Send Message" at bounding box center [429, 234] width 52 height 12
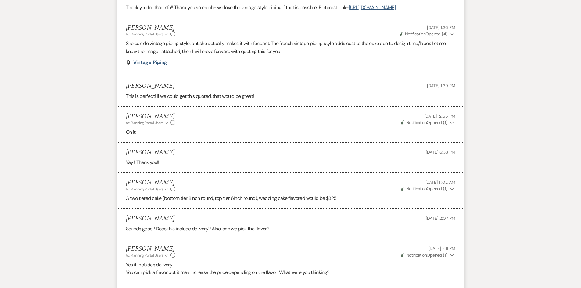
scroll to position [0, 0]
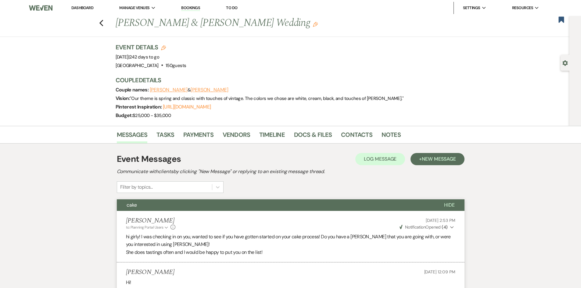
click at [80, 5] on li "Dashboard" at bounding box center [82, 8] width 28 height 12
click at [81, 7] on link "Dashboard" at bounding box center [82, 7] width 22 height 5
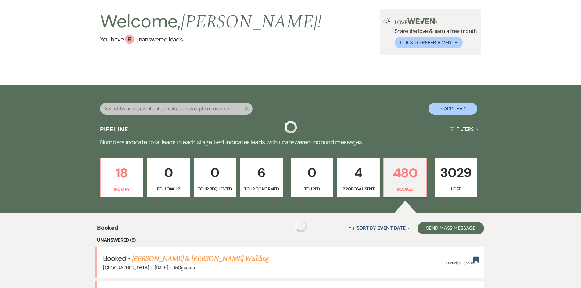
scroll to position [92, 0]
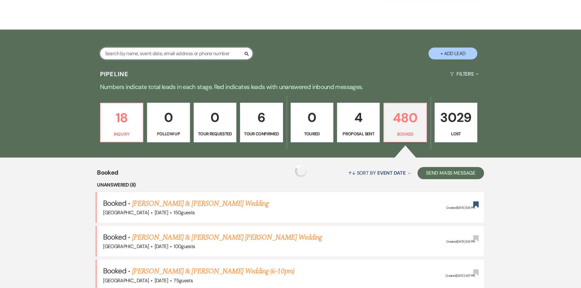
click at [169, 56] on input "text" at bounding box center [176, 54] width 153 height 12
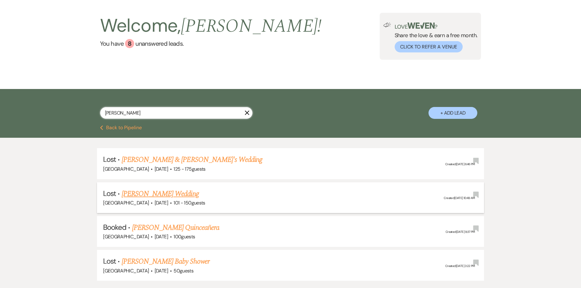
scroll to position [74, 0]
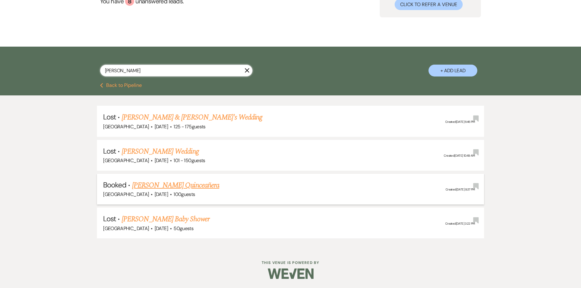
type input "[PERSON_NAME]"
click at [149, 184] on link "[PERSON_NAME] Quinceañera" at bounding box center [175, 185] width 87 height 11
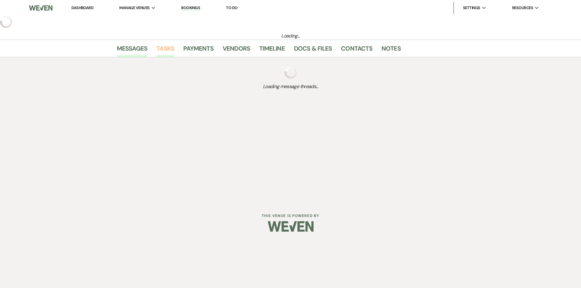
select select "5"
select select "4"
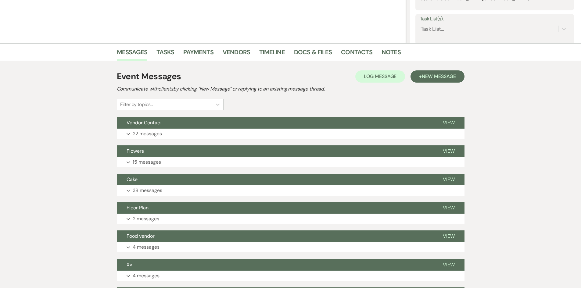
scroll to position [122, 0]
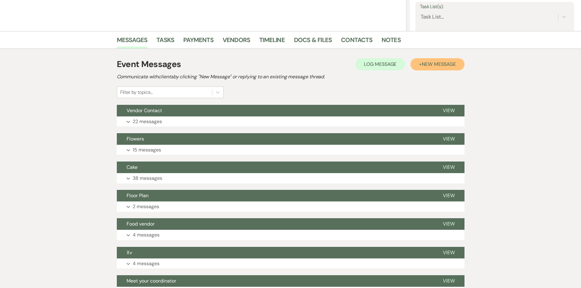
click at [437, 64] on span "New Message" at bounding box center [439, 64] width 34 height 6
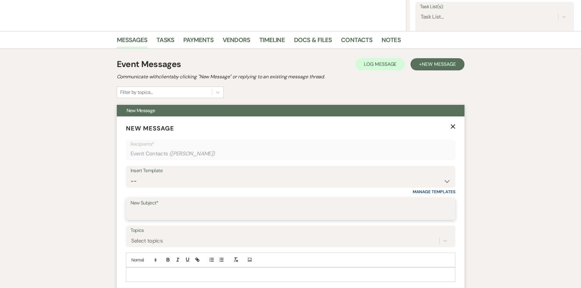
click at [158, 217] on input "New Subject*" at bounding box center [291, 214] width 320 height 12
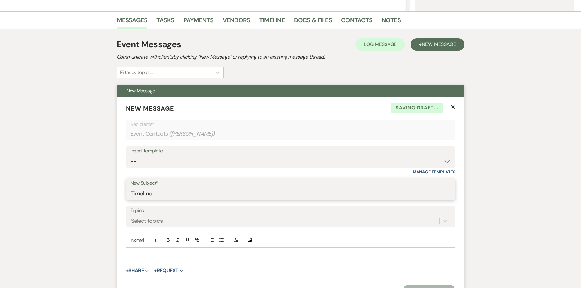
scroll to position [153, 0]
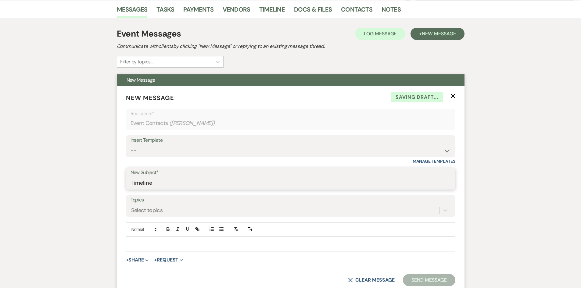
type input "Timeline"
click at [152, 242] on p at bounding box center [291, 244] width 320 height 7
click at [129, 260] on span "+" at bounding box center [127, 260] width 3 height 5
click at [140, 270] on span "Doc Upload Documents" at bounding box center [150, 272] width 35 height 6
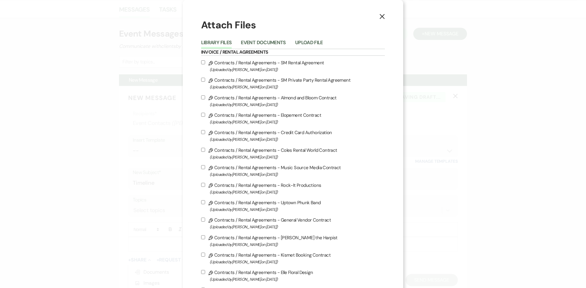
click at [320, 39] on li "Upload File" at bounding box center [313, 44] width 37 height 10
click at [313, 44] on button "Upload File" at bounding box center [309, 44] width 28 height 9
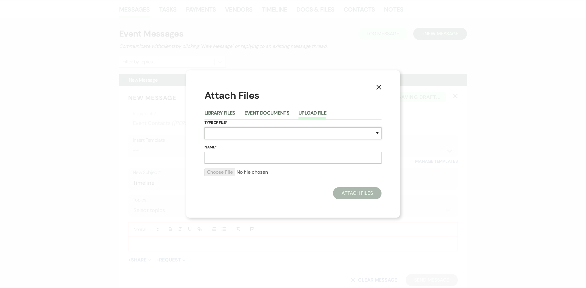
click at [207, 133] on select "Special Event Insurance Vendor Certificate of Insurance Contracts / Rental Agre…" at bounding box center [292, 134] width 177 height 12
select select "0"
click at [204, 128] on select "Special Event Insurance Vendor Certificate of Insurance Contracts / Rental Agre…" at bounding box center [292, 134] width 177 height 12
click at [229, 159] on input "Name*" at bounding box center [292, 158] width 177 height 12
type input "Timeline / Song list"
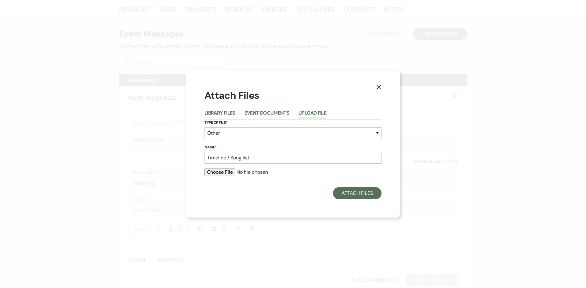
click at [225, 173] on input "file" at bounding box center [292, 172] width 177 height 7
type input "C:\fakepath\quincianera timeline.pdf"
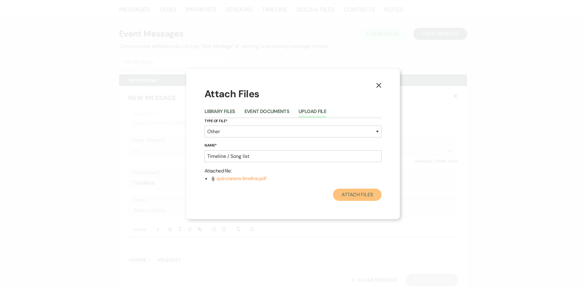
click at [358, 195] on button "Attach Files" at bounding box center [357, 195] width 49 height 12
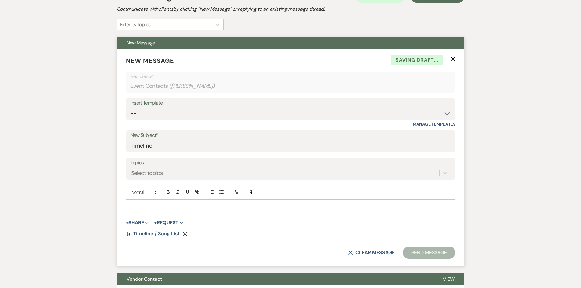
scroll to position [244, 0]
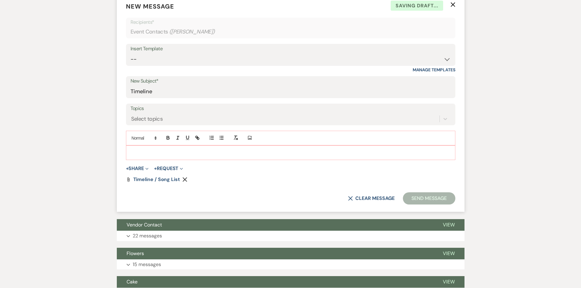
click at [173, 150] on p at bounding box center [291, 152] width 320 height 7
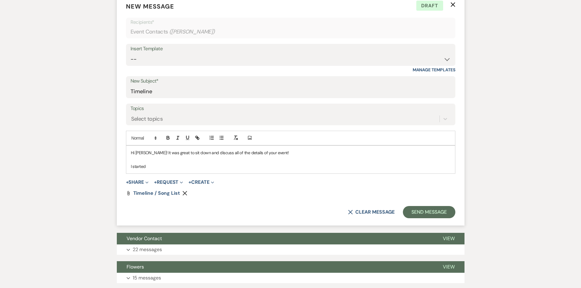
drag, startPoint x: 173, startPoint y: 167, endPoint x: 182, endPoint y: 164, distance: 9.9
click at [143, 158] on div "Hi [PERSON_NAME]! It was great to sit down and discuss all of the details of yo…" at bounding box center [290, 160] width 329 height 28
click at [194, 167] on p "I started" at bounding box center [291, 166] width 320 height 7
drag, startPoint x: 159, startPoint y: 168, endPoint x: 156, endPoint y: 168, distance: 3.1
click at [156, 168] on p "I started filling it out based on what we discussed but I left some slots in ca…" at bounding box center [291, 166] width 320 height 7
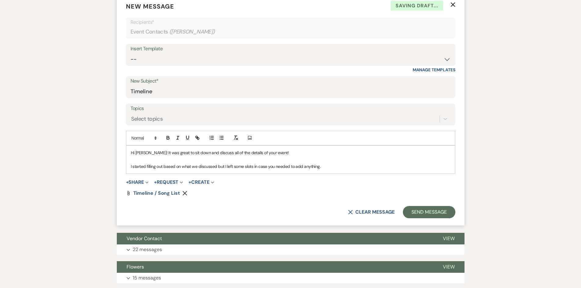
click at [164, 168] on p "I started filling out based on what we discussed but I left some slots in case …" at bounding box center [291, 166] width 320 height 7
click at [440, 210] on button "Send Message" at bounding box center [429, 212] width 52 height 12
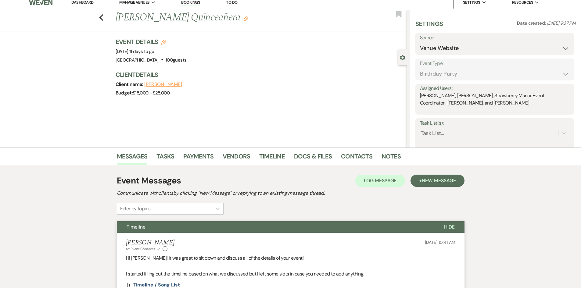
scroll to position [0, 0]
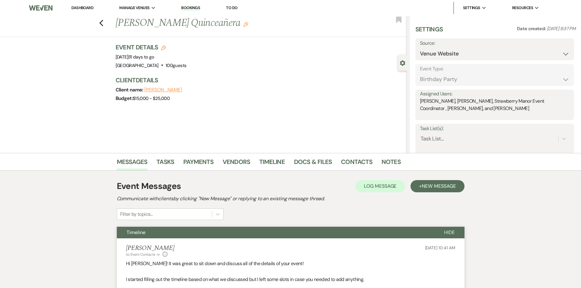
click at [88, 8] on link "Dashboard" at bounding box center [82, 7] width 22 height 5
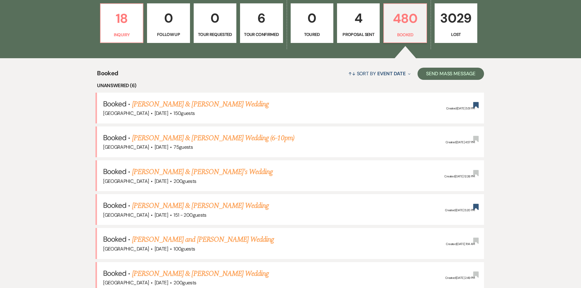
scroll to position [214, 0]
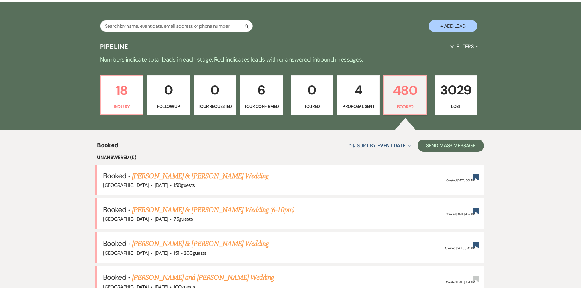
scroll to position [29, 0]
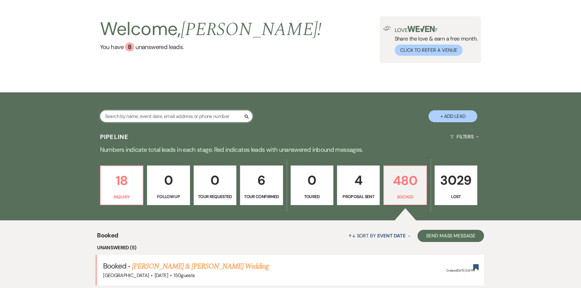
click at [152, 120] on input "text" at bounding box center [176, 116] width 153 height 12
type input "d"
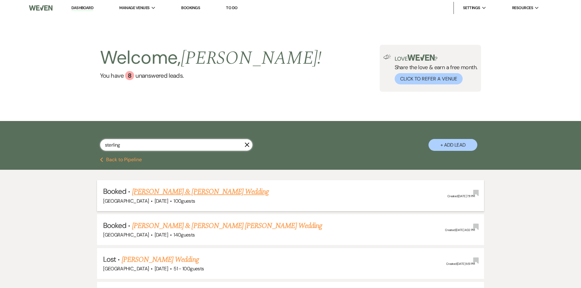
type input "sterling"
click at [202, 191] on link "[PERSON_NAME] & [PERSON_NAME] Wedding" at bounding box center [200, 191] width 137 height 11
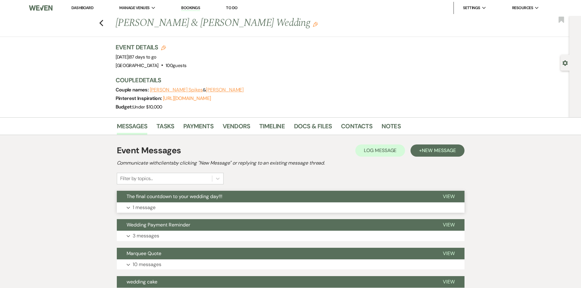
click at [180, 206] on button "Expand 1 message" at bounding box center [291, 208] width 348 height 10
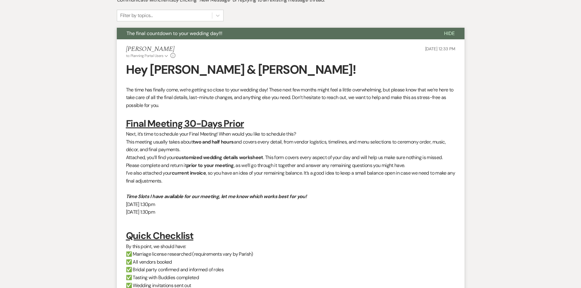
scroll to position [92, 0]
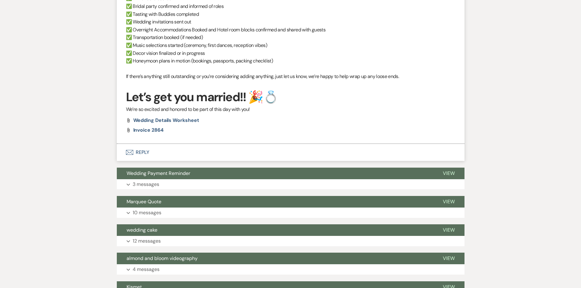
click at [144, 151] on button "Envelope Reply" at bounding box center [291, 152] width 348 height 17
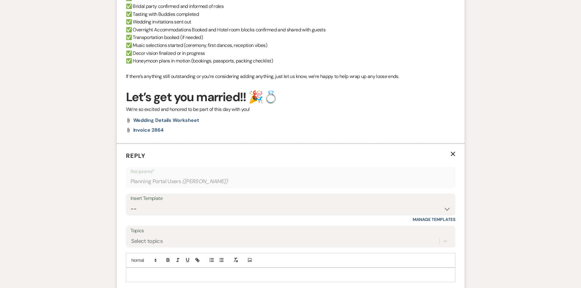
scroll to position [490, 0]
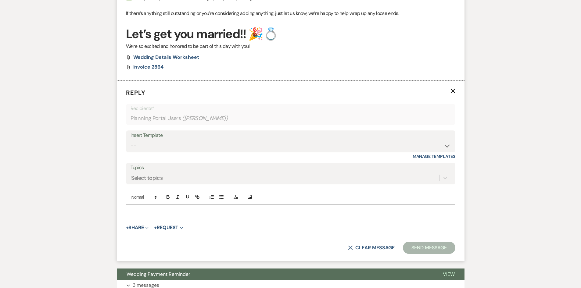
click at [149, 208] on div at bounding box center [290, 212] width 329 height 14
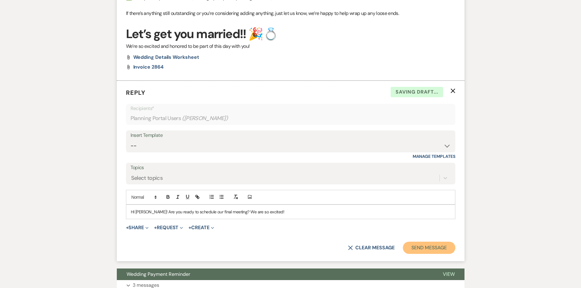
click at [433, 249] on button "Send Message" at bounding box center [429, 248] width 52 height 12
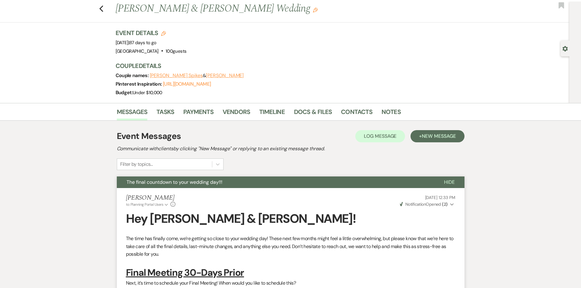
scroll to position [0, 0]
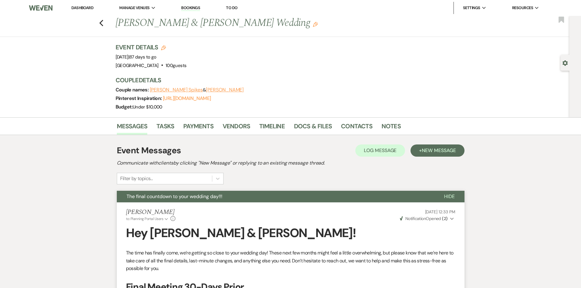
click at [83, 6] on link "Dashboard" at bounding box center [82, 7] width 22 height 5
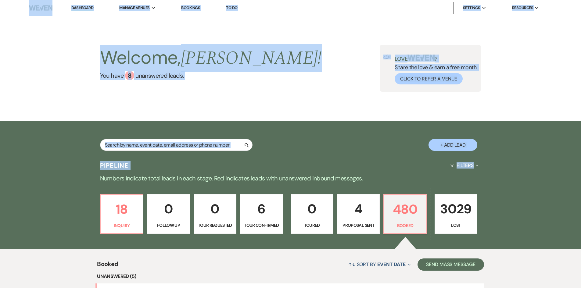
drag, startPoint x: 23, startPoint y: 11, endPoint x: 519, endPoint y: 171, distance: 520.9
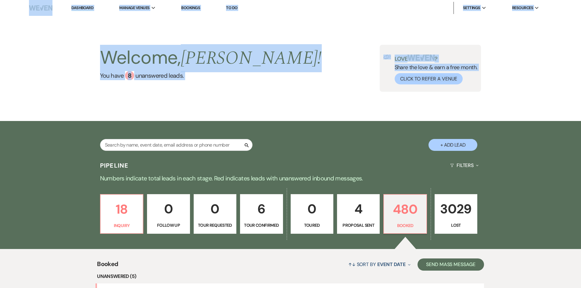
drag, startPoint x: 20, startPoint y: 13, endPoint x: 284, endPoint y: 127, distance: 287.8
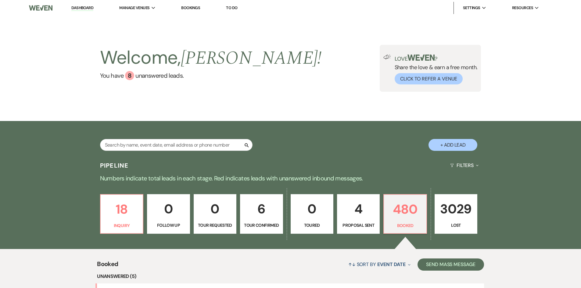
click at [284, 127] on div "Search + Add Lead" at bounding box center [290, 140] width 439 height 32
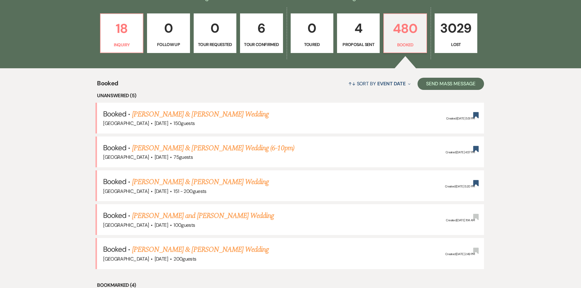
scroll to position [183, 0]
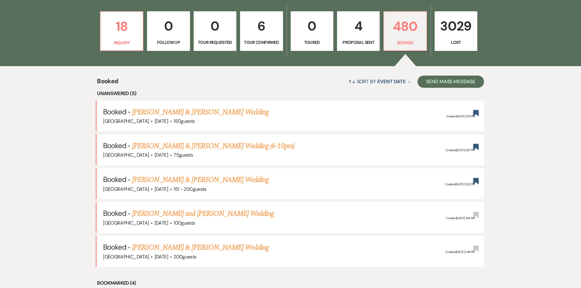
drag, startPoint x: 124, startPoint y: 90, endPoint x: 495, endPoint y: 221, distance: 393.3
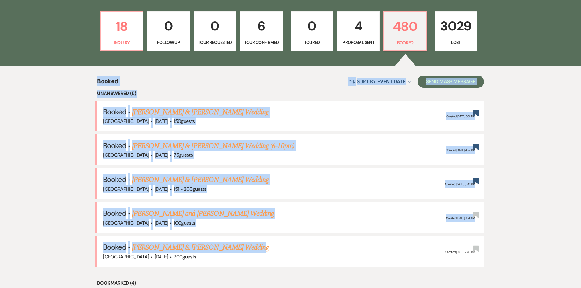
drag, startPoint x: 510, startPoint y: 239, endPoint x: 22, endPoint y: 90, distance: 509.8
drag, startPoint x: 22, startPoint y: 90, endPoint x: 539, endPoint y: 240, distance: 538.6
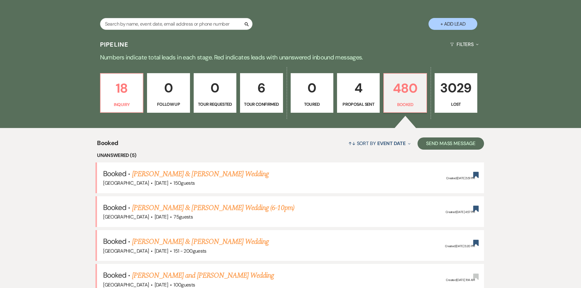
scroll to position [31, 0]
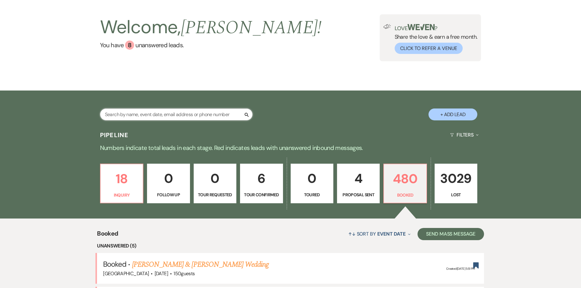
click at [157, 116] on input "text" at bounding box center [176, 115] width 153 height 12
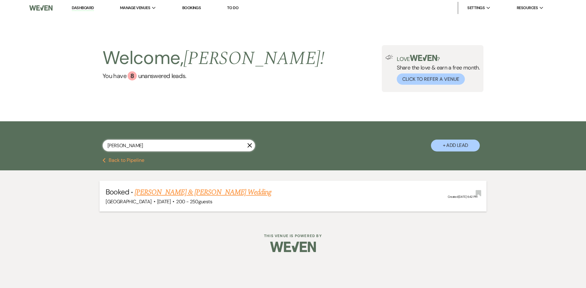
type input "englade"
click at [190, 200] on span "200 - 250 guests" at bounding box center [194, 202] width 36 height 6
drag, startPoint x: 190, startPoint y: 197, endPoint x: 153, endPoint y: 165, distance: 49.3
click at [190, 197] on link "[PERSON_NAME] & [PERSON_NAME] Wedding" at bounding box center [203, 192] width 137 height 11
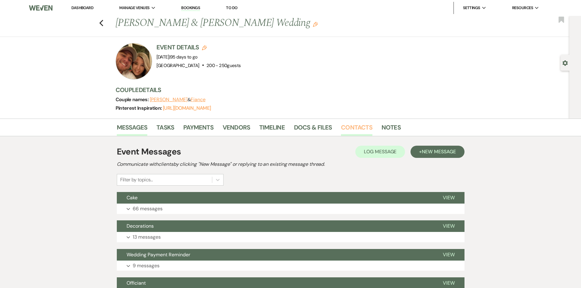
click at [354, 131] on link "Contacts" at bounding box center [356, 129] width 31 height 13
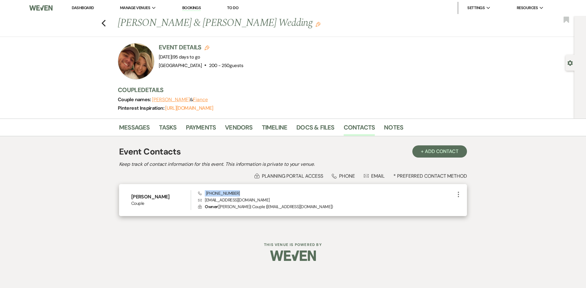
drag, startPoint x: 236, startPoint y: 192, endPoint x: 202, endPoint y: 192, distance: 33.9
click at [202, 192] on div "Phone (985) 351-6742 Envelope morganenglade@yahoo.com Lock Owner ( Morgan Engla…" at bounding box center [326, 200] width 257 height 20
copy span "(985) 351-6742"
click at [239, 132] on link "Vendors" at bounding box center [238, 129] width 27 height 13
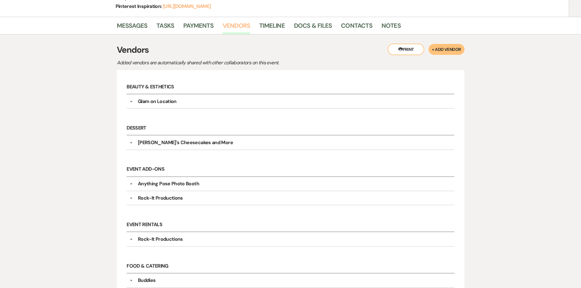
scroll to position [122, 0]
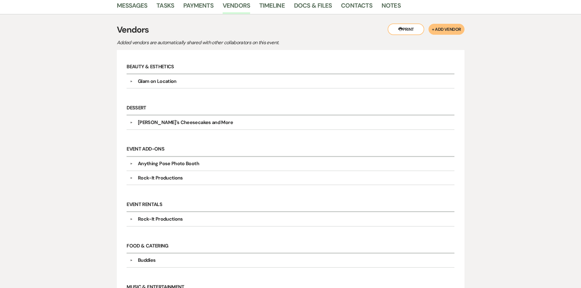
click at [163, 80] on div "Glam on Location" at bounding box center [157, 81] width 39 height 7
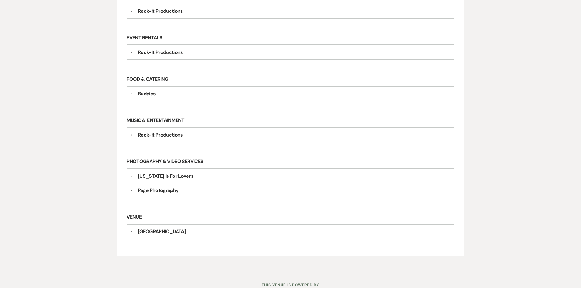
scroll to position [397, 0]
click at [167, 174] on div "Louisiana Is For Lovers" at bounding box center [166, 175] width 56 height 7
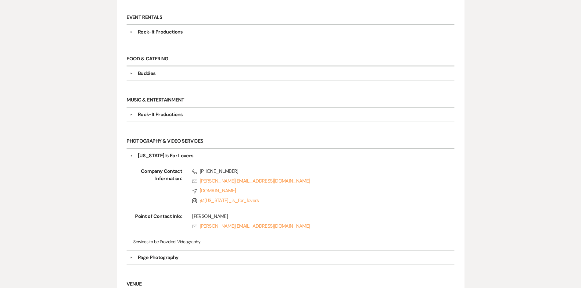
scroll to position [458, 0]
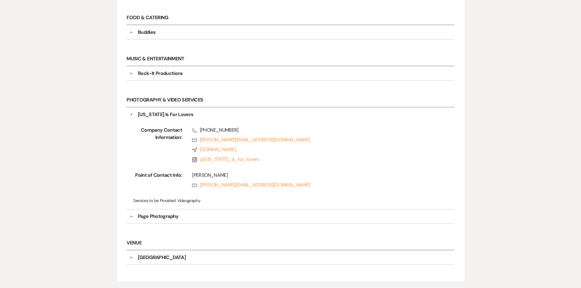
click at [160, 218] on div "Page Photography" at bounding box center [158, 216] width 41 height 7
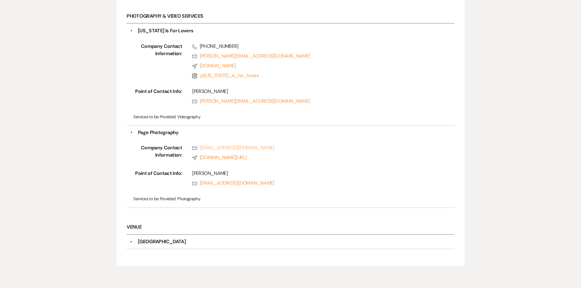
scroll to position [513, 0]
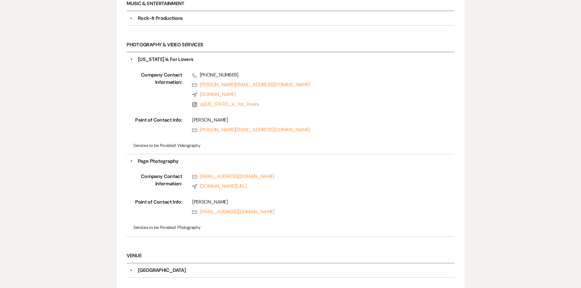
click at [217, 74] on span "Phone (985) 630-9402" at bounding box center [313, 74] width 243 height 7
copy span "(985) 630-9402"
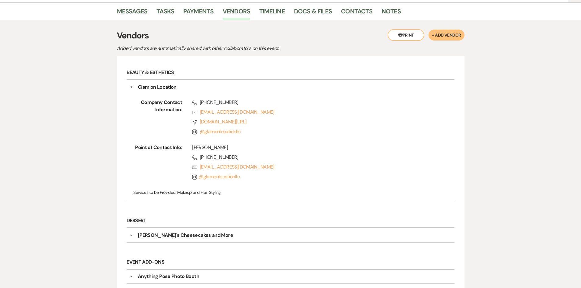
scroll to position [25, 0]
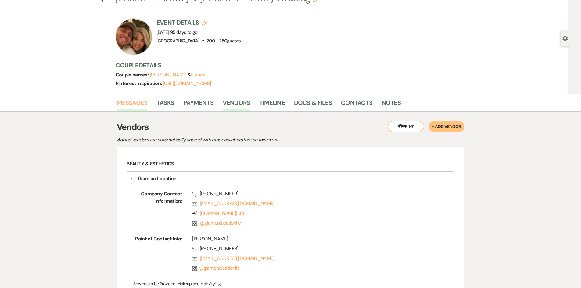
click at [119, 100] on link "Messages" at bounding box center [132, 104] width 31 height 13
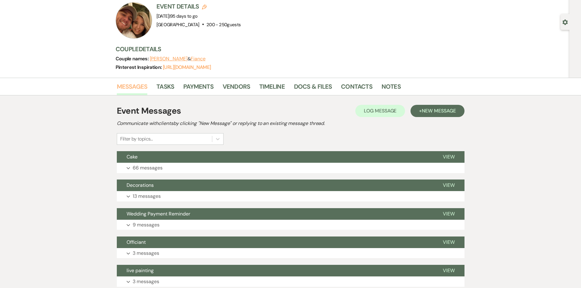
scroll to position [55, 0]
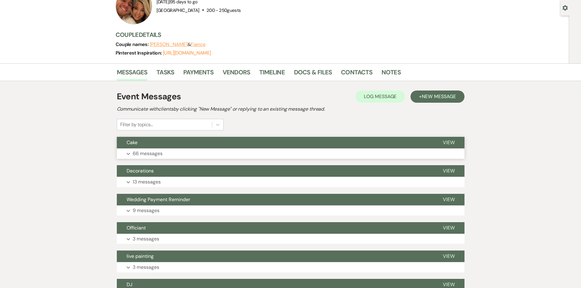
click at [145, 151] on p "66 messages" at bounding box center [148, 154] width 30 height 8
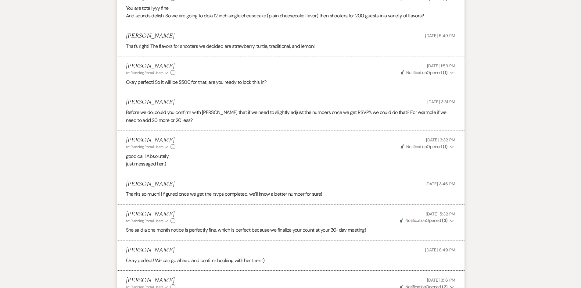
scroll to position [2009, 0]
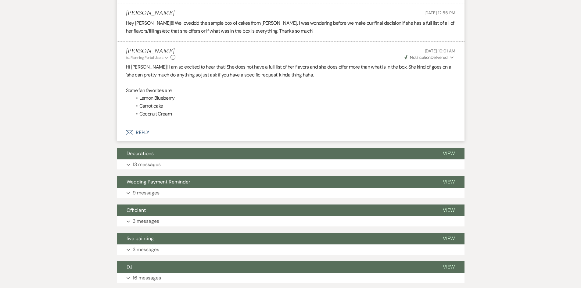
click at [146, 161] on p "13 messages" at bounding box center [147, 165] width 28 height 8
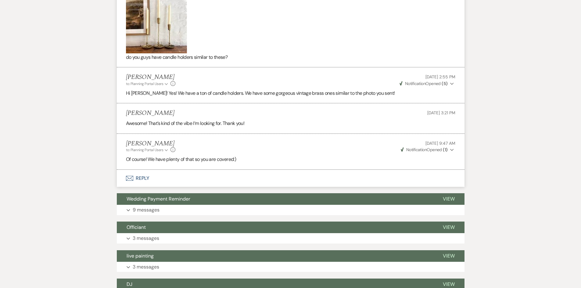
scroll to position [3841, 0]
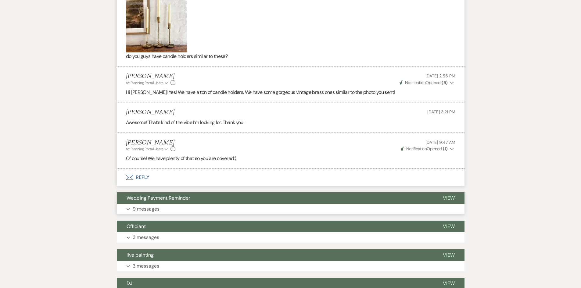
click at [142, 205] on p "9 messages" at bounding box center [146, 209] width 27 height 8
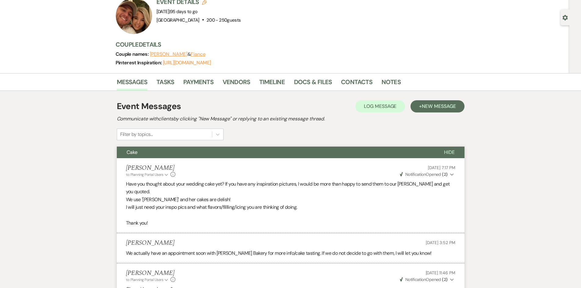
scroll to position [0, 0]
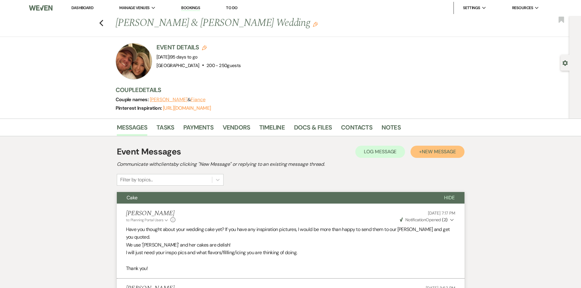
click at [440, 154] on span "New Message" at bounding box center [439, 152] width 34 height 6
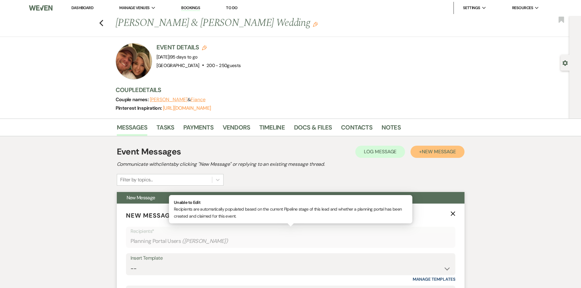
scroll to position [92, 0]
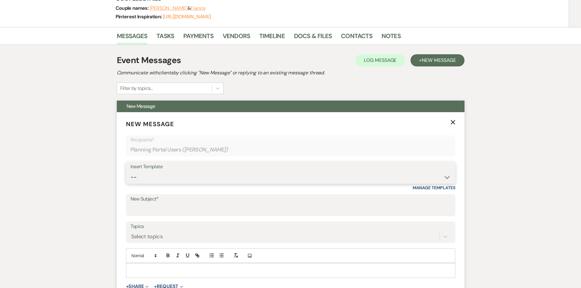
click at [178, 171] on select "-- Weven Planning Portal Introduction (Booked Events) Private Party Inquiry Res…" at bounding box center [291, 177] width 320 height 12
select select "3663"
click at [131, 171] on select "-- Weven Planning Portal Introduction (Booked Events) Private Party Inquiry Res…" at bounding box center [291, 177] width 320 height 12
type input "The final countdown to your wedding day!!!"
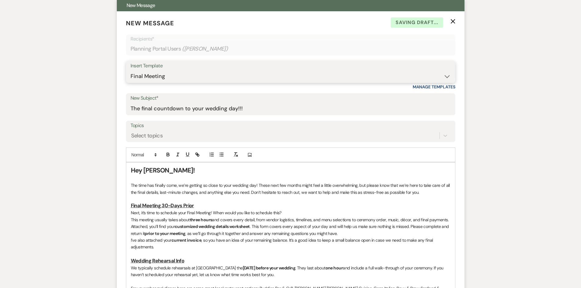
scroll to position [214, 0]
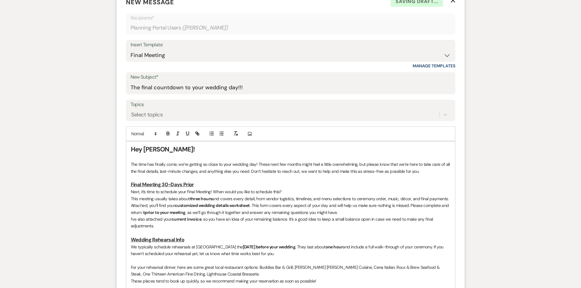
click at [166, 150] on strong "Hey Morgan!" at bounding box center [163, 149] width 64 height 9
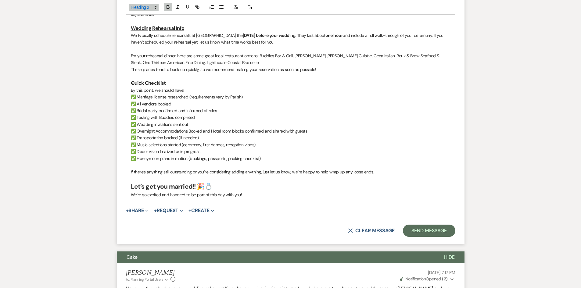
scroll to position [397, 0]
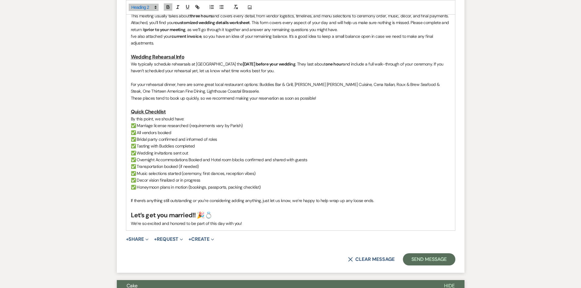
click at [301, 73] on p "We typically schedule rehearsals at Strawberry Manor the Thursday before your w…" at bounding box center [291, 68] width 320 height 14
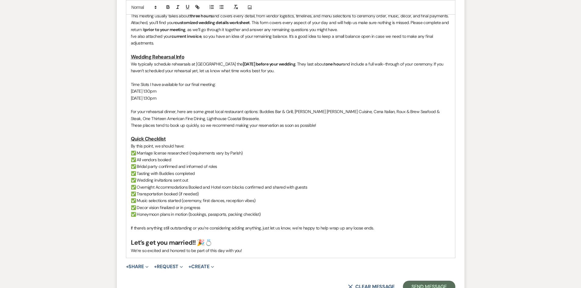
click at [217, 82] on p "Time Slots I have available for our final meeting:" at bounding box center [291, 84] width 320 height 7
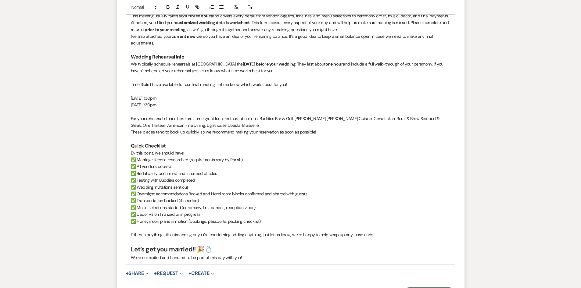
drag, startPoint x: 130, startPoint y: 59, endPoint x: 292, endPoint y: 70, distance: 161.8
click at [292, 70] on div "Hey Morgan and Tanner! The time has finally come, we’re getting so close to you…" at bounding box center [290, 112] width 329 height 306
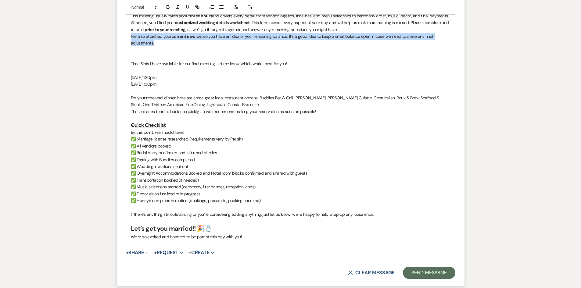
drag, startPoint x: 167, startPoint y: 46, endPoint x: 127, endPoint y: 36, distance: 42.0
click at [127, 36] on div "Hey Morgan and Tanner! The time has finally come, we’re getting so close to you…" at bounding box center [290, 102] width 329 height 286
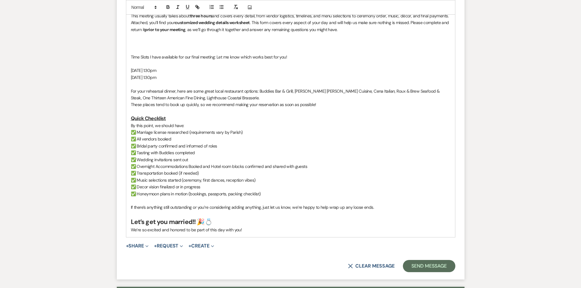
click at [163, 49] on p at bounding box center [291, 50] width 320 height 7
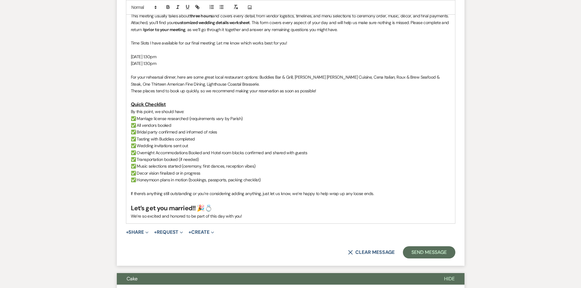
scroll to position [336, 0]
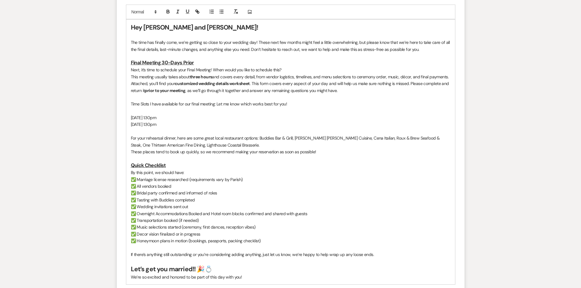
click at [147, 110] on p at bounding box center [291, 111] width 320 height 7
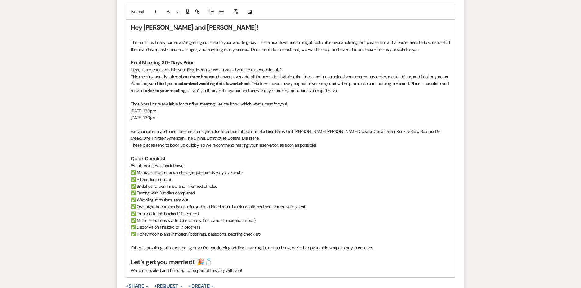
click at [149, 104] on p "Time Slots I have available for our final meeting: Let me know which works best…" at bounding box center [291, 104] width 320 height 7
click at [166, 9] on icon "button" at bounding box center [167, 11] width 5 height 5
click at [177, 9] on icon "button" at bounding box center [177, 11] width 5 height 5
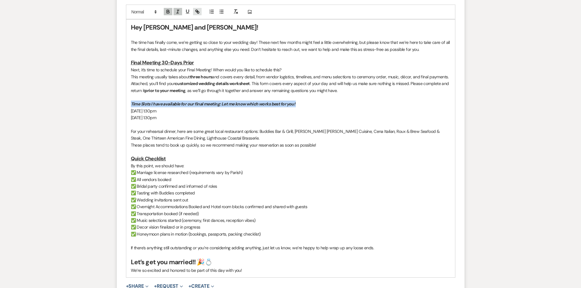
click at [193, 9] on button "button" at bounding box center [197, 11] width 9 height 7
type input "Time Slots I have available for our final meeting: Let me know which works best…"
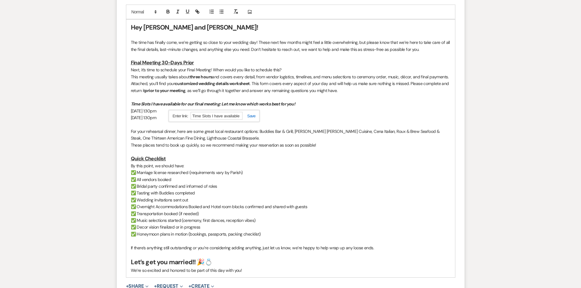
click at [160, 106] on em "Time Slots I have available for our final meeting: Let me know which works best…" at bounding box center [213, 103] width 164 height 5
click at [159, 106] on em "Time Slots I have available for our final meeting: Let me know which works best…" at bounding box center [213, 103] width 164 height 5
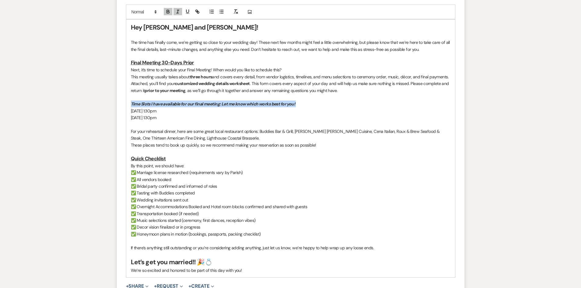
click at [159, 106] on em "Time Slots I have available for our final meeting: Let me know which works best…" at bounding box center [213, 103] width 164 height 5
click at [189, 12] on icon "button" at bounding box center [187, 11] width 5 height 5
click at [389, 112] on p "Monday, October 21st at 1:30pm" at bounding box center [291, 111] width 320 height 7
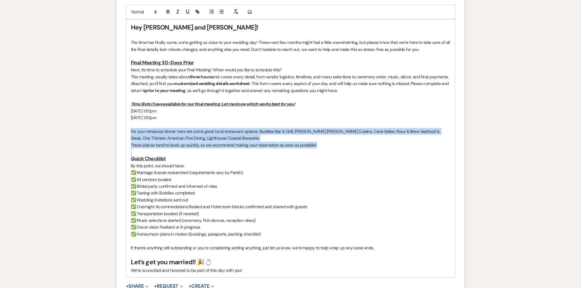
drag, startPoint x: 128, startPoint y: 131, endPoint x: 341, endPoint y: 153, distance: 214.1
click at [341, 153] on div "Hey Morgan and Tanner! The time has finally come, we’re getting so close to you…" at bounding box center [290, 149] width 329 height 258
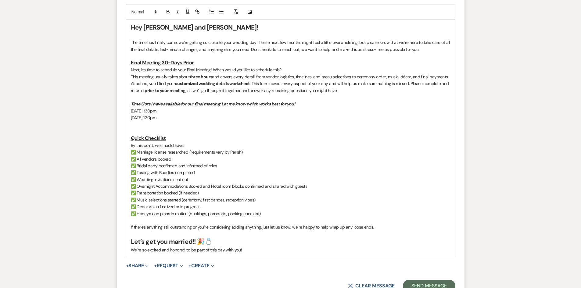
scroll to position [427, 0]
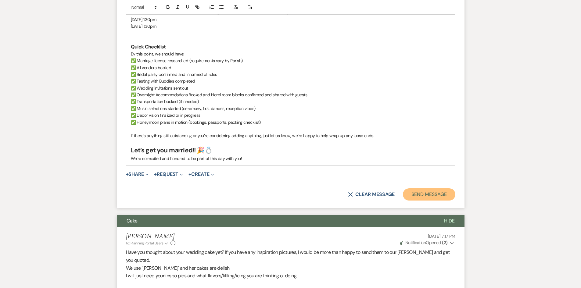
click at [420, 190] on button "Send Message" at bounding box center [429, 195] width 52 height 12
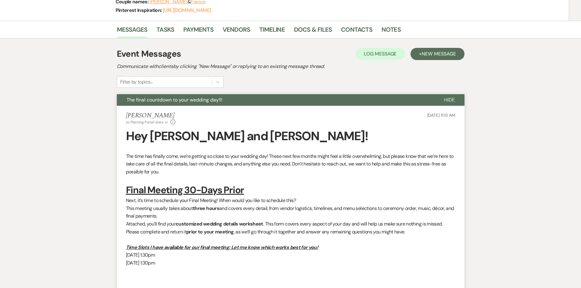
scroll to position [0, 0]
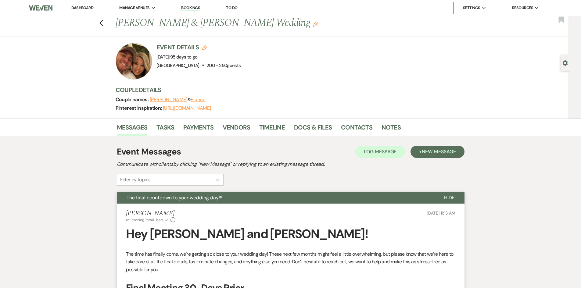
drag, startPoint x: 92, startPoint y: 9, endPoint x: 93, endPoint y: 0, distance: 8.9
click at [92, 9] on link "Dashboard" at bounding box center [82, 7] width 22 height 5
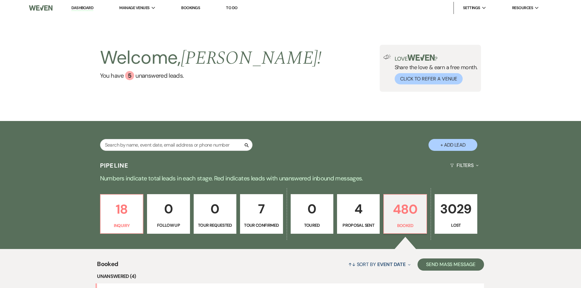
scroll to position [183, 0]
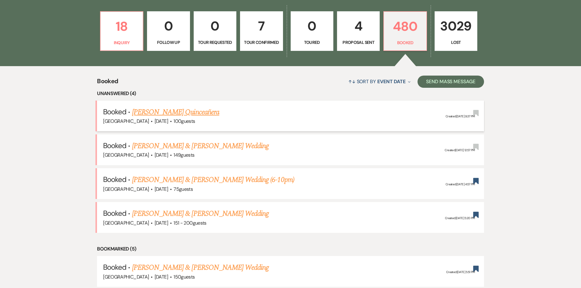
click at [176, 110] on link "[PERSON_NAME] Quinceañera" at bounding box center [175, 112] width 87 height 11
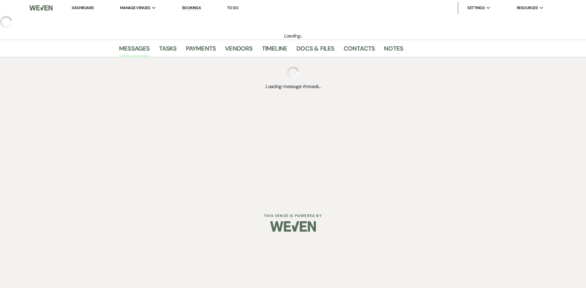
select select "5"
select select "4"
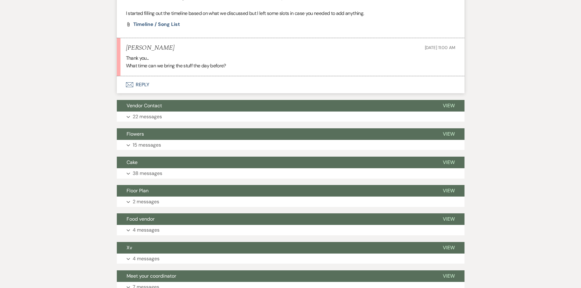
scroll to position [244, 0]
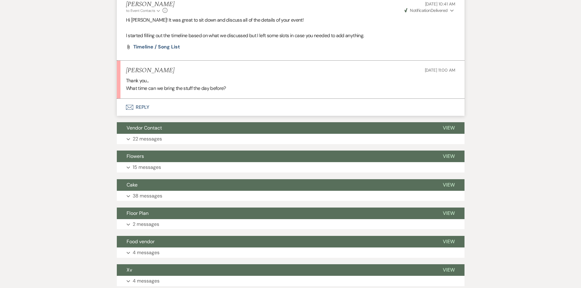
click at [140, 109] on button "Envelope Reply" at bounding box center [291, 107] width 348 height 17
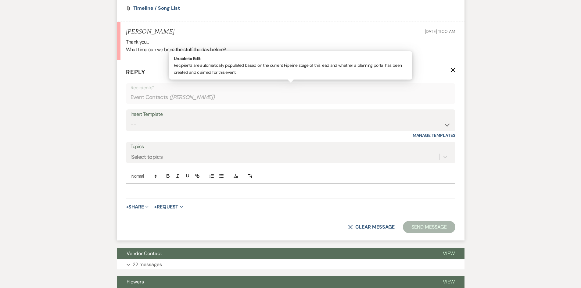
scroll to position [289, 0]
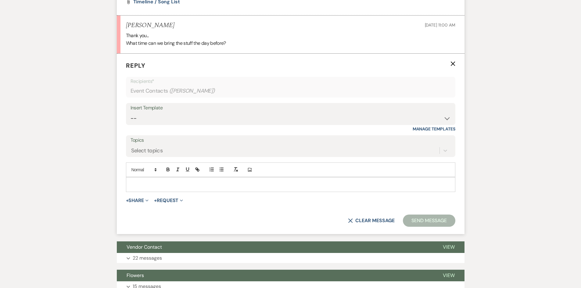
click at [146, 185] on p at bounding box center [291, 184] width 320 height 7
click at [445, 218] on button "Send Message" at bounding box center [429, 221] width 52 height 12
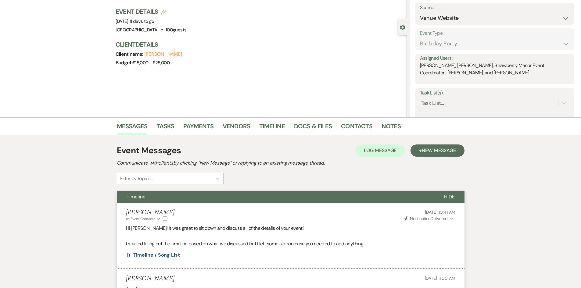
scroll to position [0, 0]
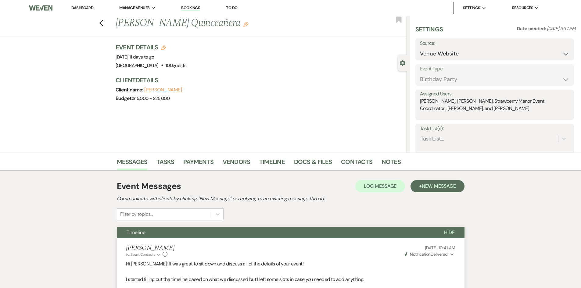
click at [79, 8] on link "Dashboard" at bounding box center [82, 7] width 22 height 5
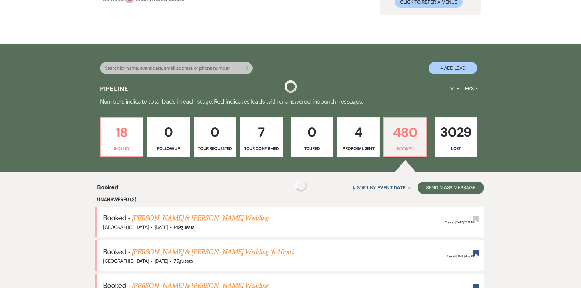
scroll to position [122, 0]
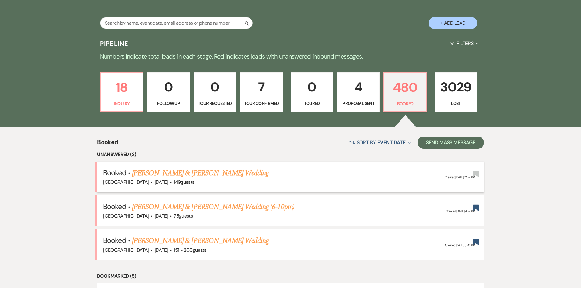
click at [180, 172] on link "[PERSON_NAME] & [PERSON_NAME] Wedding" at bounding box center [200, 173] width 137 height 11
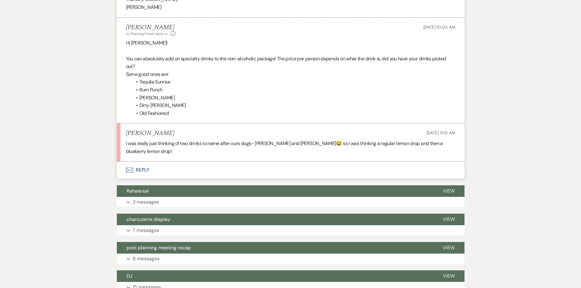
scroll to position [458, 0]
click at [142, 162] on button "Envelope Reply" at bounding box center [291, 170] width 348 height 17
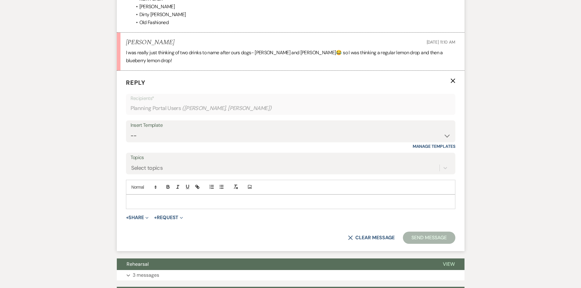
scroll to position [551, 0]
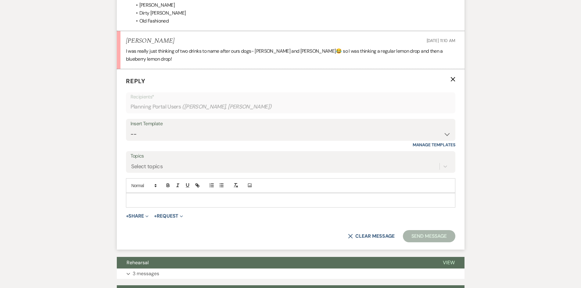
click at [143, 197] on p at bounding box center [291, 200] width 320 height 7
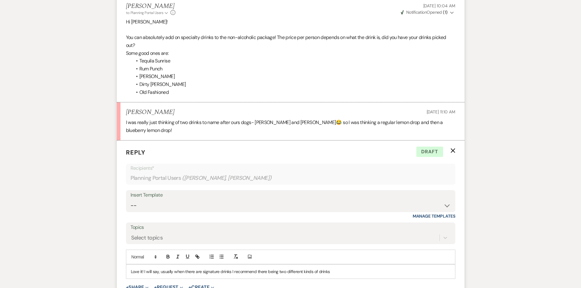
scroll to position [490, 0]
